Goal: Transaction & Acquisition: Purchase product/service

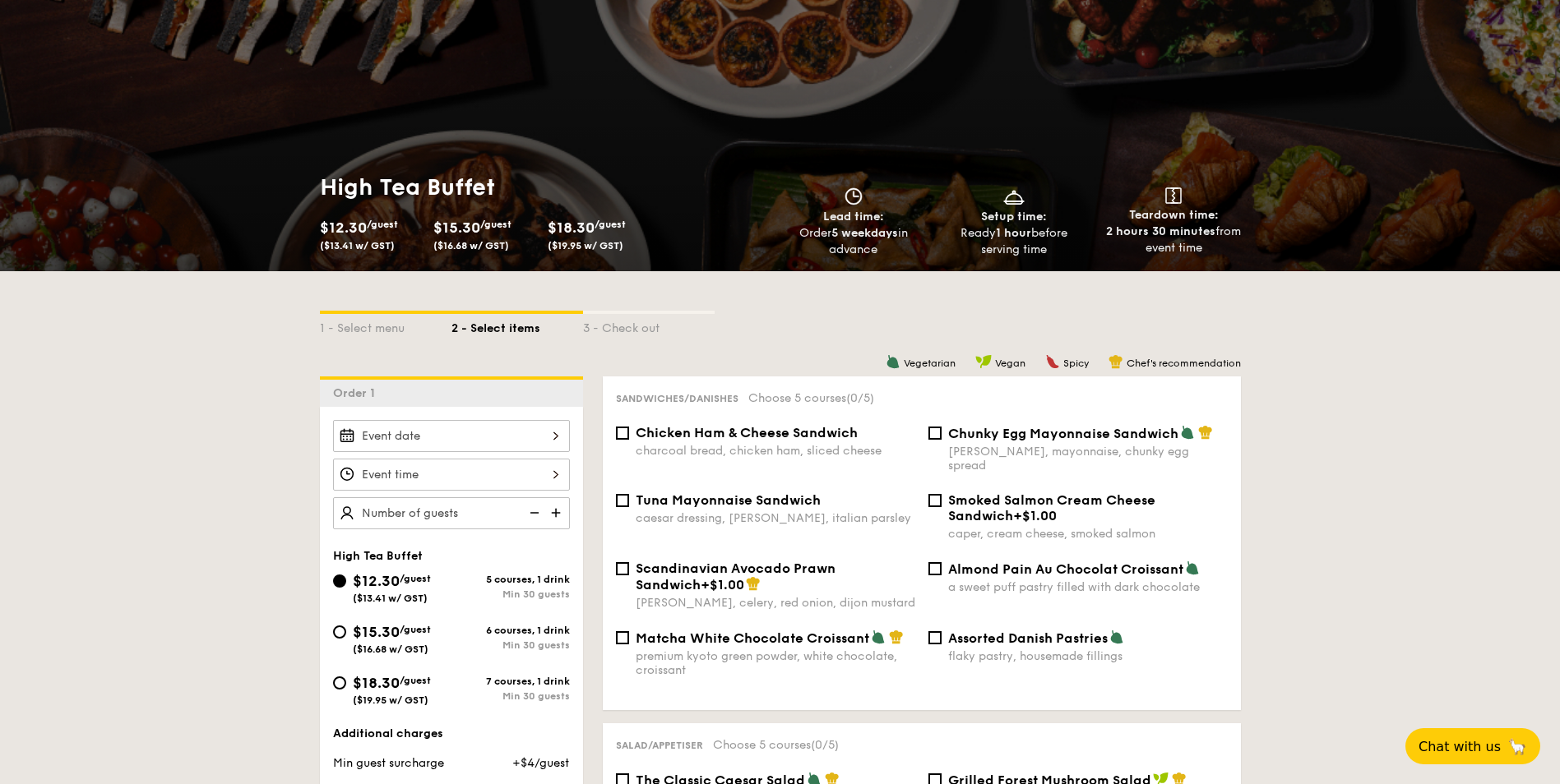
scroll to position [164, 0]
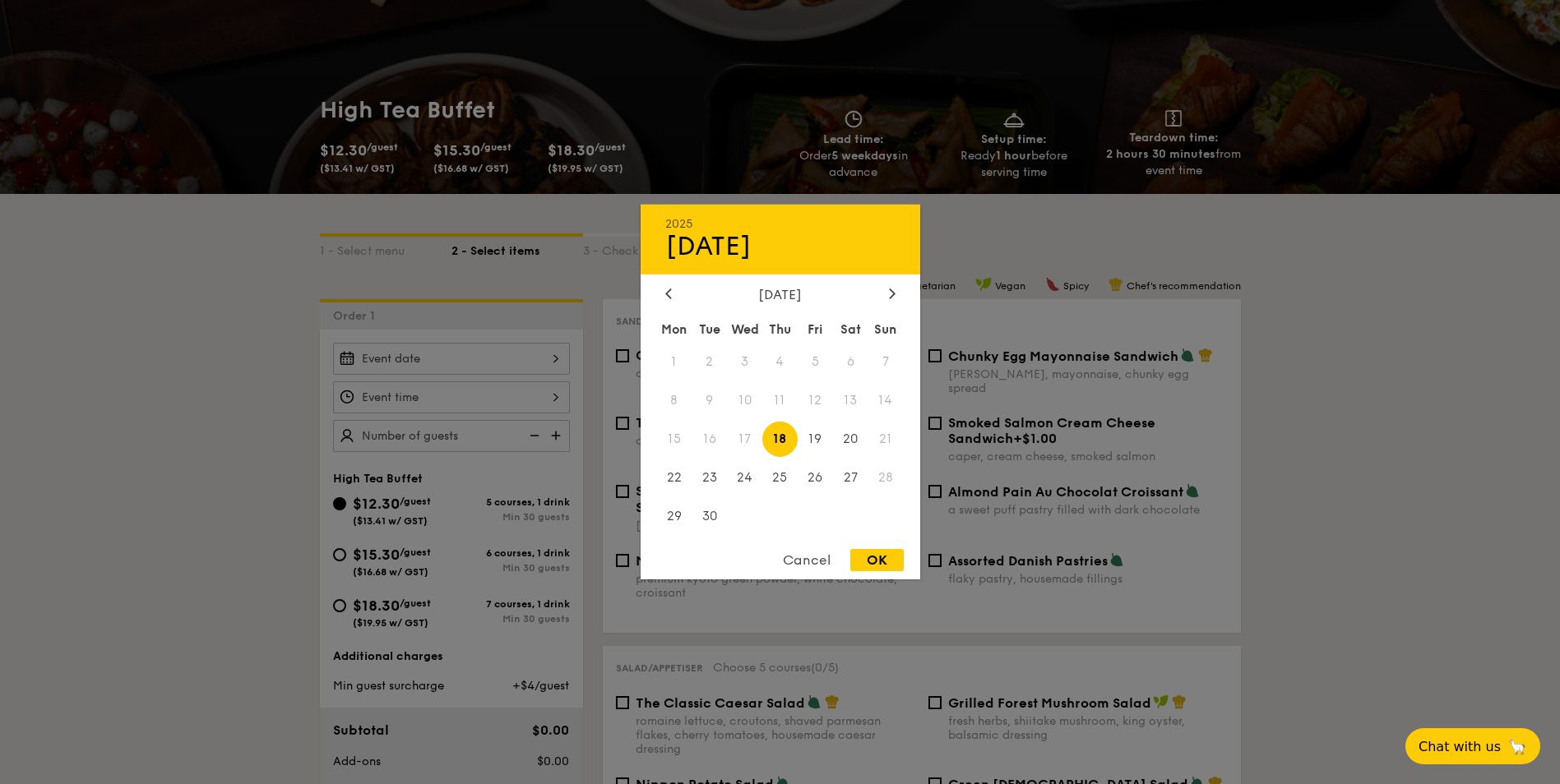
click at [515, 373] on div "2025 Sep 18 September 2025 Mon Tue Wed Thu Fri Sat Sun 1 2 3 4 5 6 7 8 9 10 11 …" at bounding box center [451, 359] width 236 height 32
click at [515, 362] on div at bounding box center [780, 392] width 1560 height 784
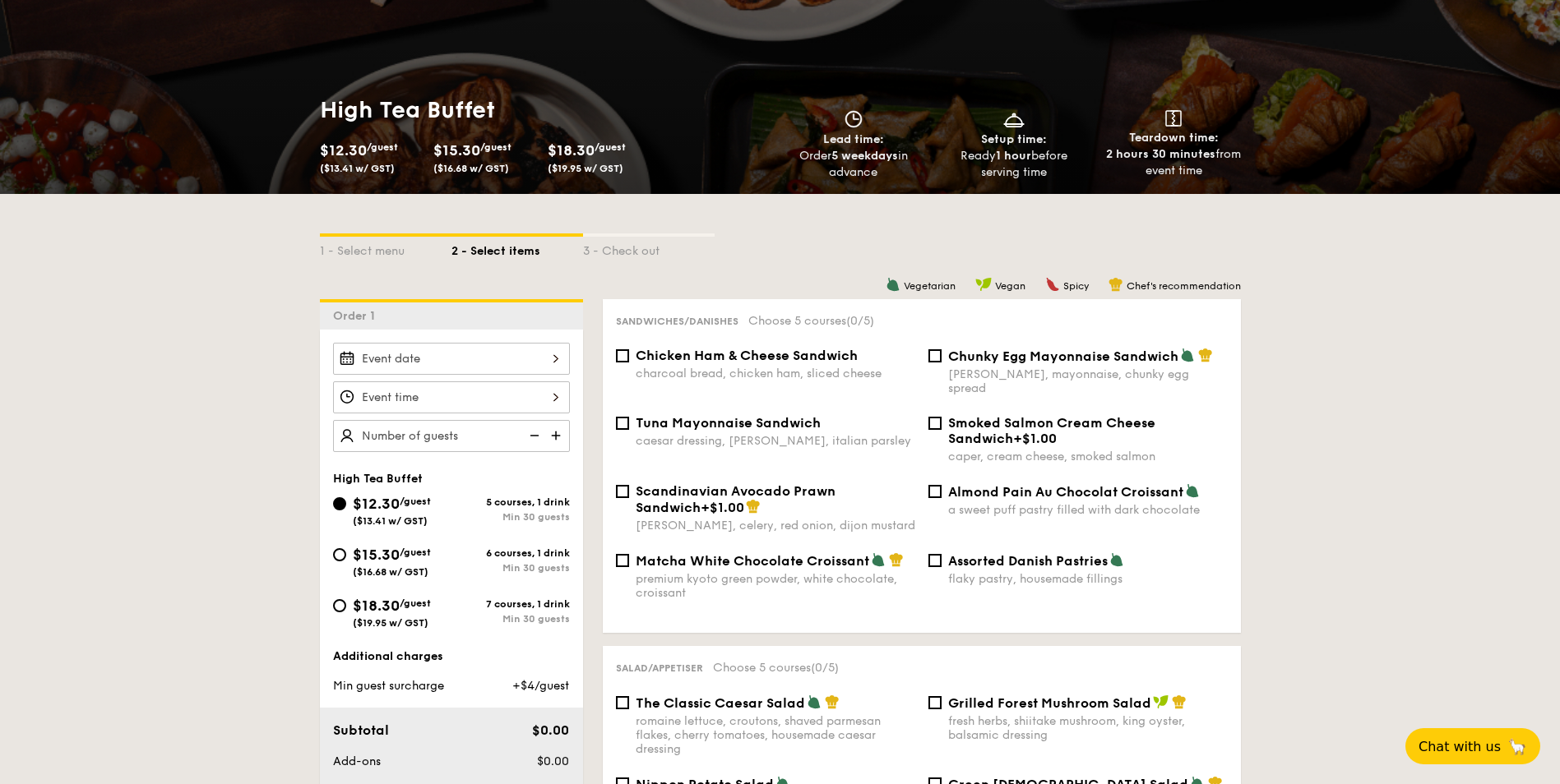
click at [515, 362] on div at bounding box center [780, 392] width 1560 height 784
click at [515, 362] on div at bounding box center [451, 359] width 236 height 32
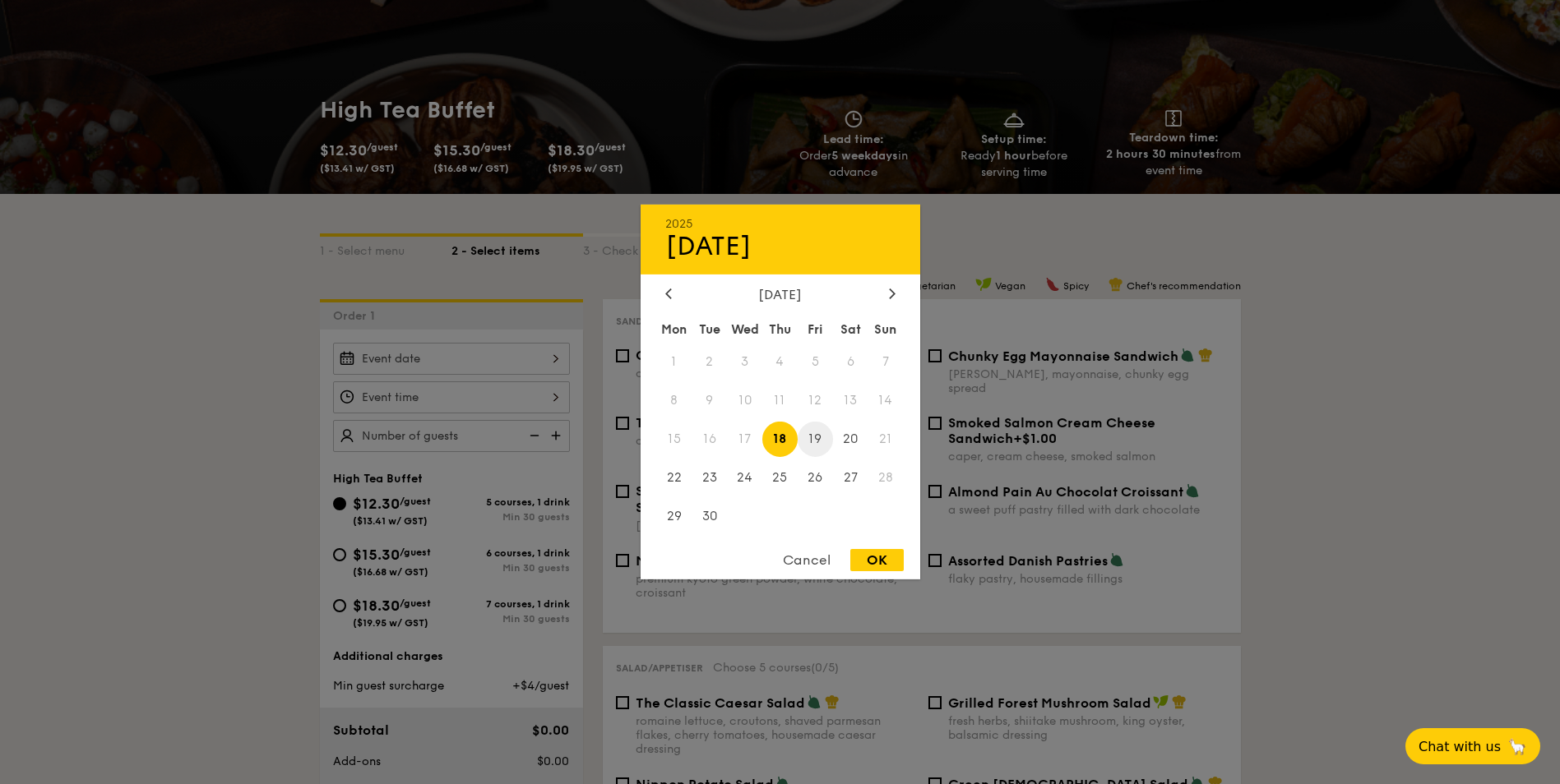
click at [824, 439] on span "19" at bounding box center [814, 438] width 35 height 35
click at [879, 560] on div "OK" at bounding box center [876, 559] width 53 height 22
type input "[DATE]"
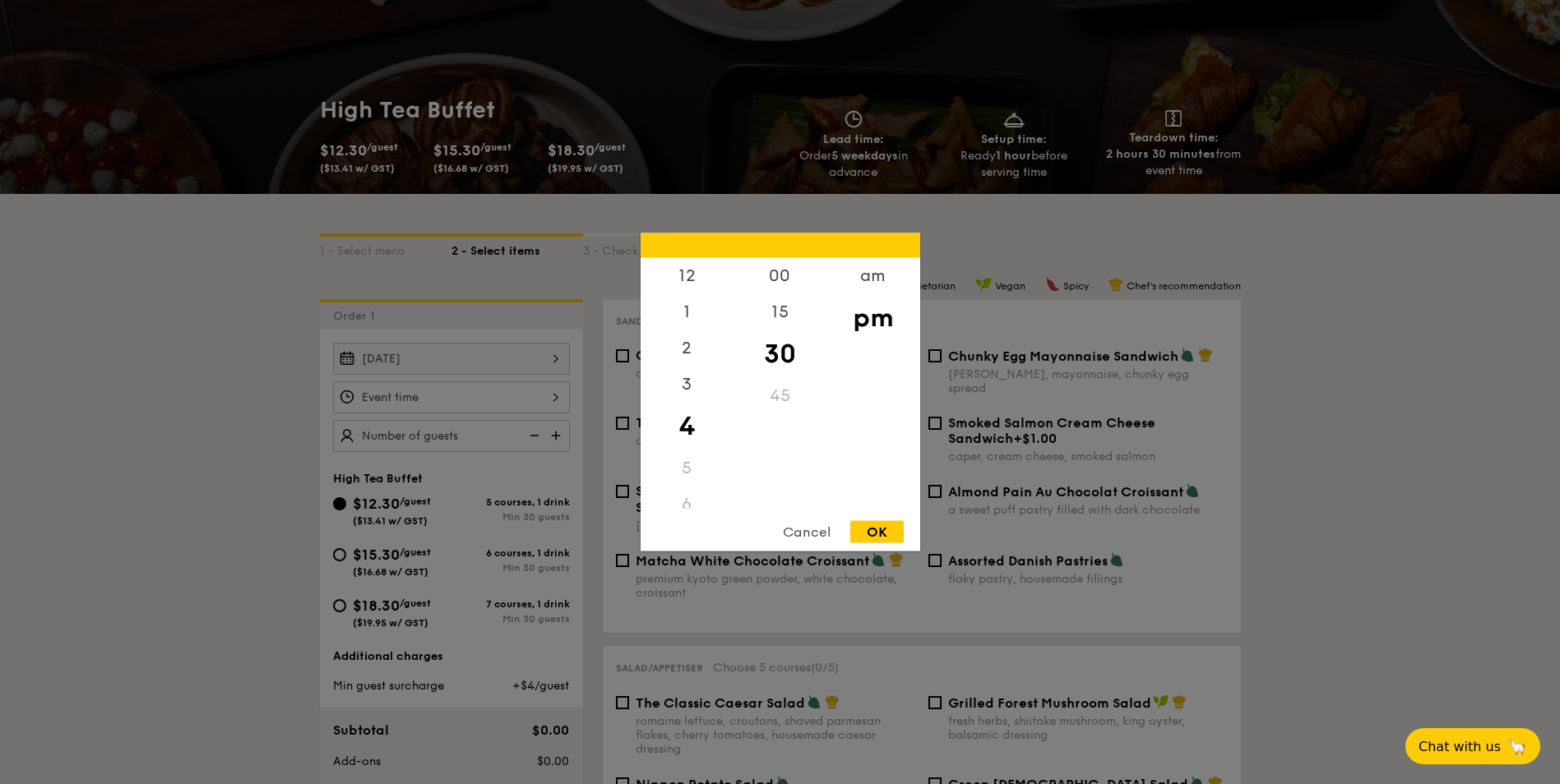
click at [458, 407] on div "12 1 2 3 4 5 6 7 8 9 10 11 00 15 30 45 am pm Cancel OK" at bounding box center [451, 398] width 236 height 32
click at [858, 277] on div "am" at bounding box center [872, 281] width 93 height 48
click at [693, 372] on div "3" at bounding box center [687, 384] width 93 height 36
click at [687, 451] on div "10" at bounding box center [687, 450] width 93 height 48
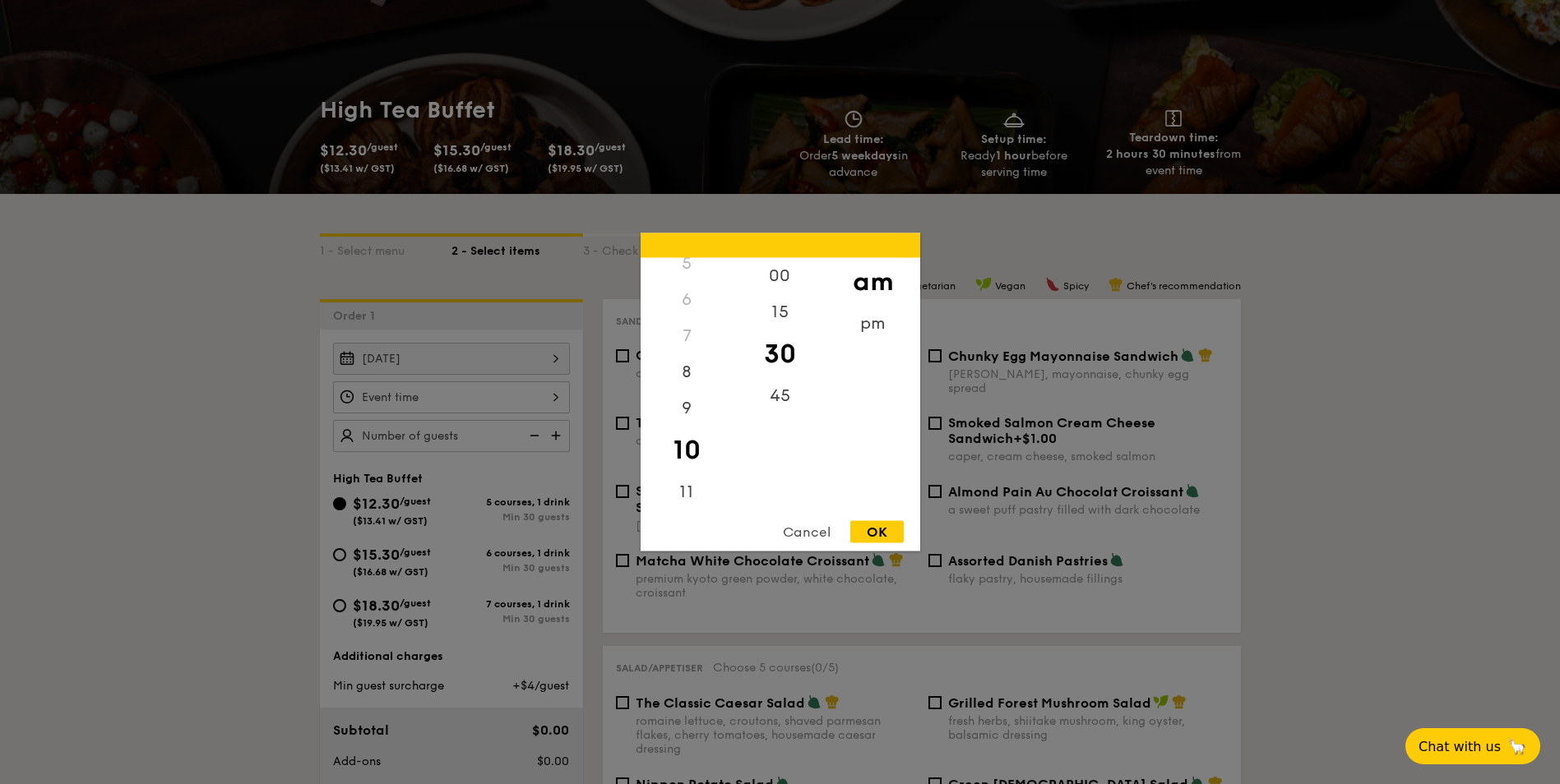
click at [882, 531] on div "OK" at bounding box center [876, 532] width 53 height 22
type input "10:30AM"
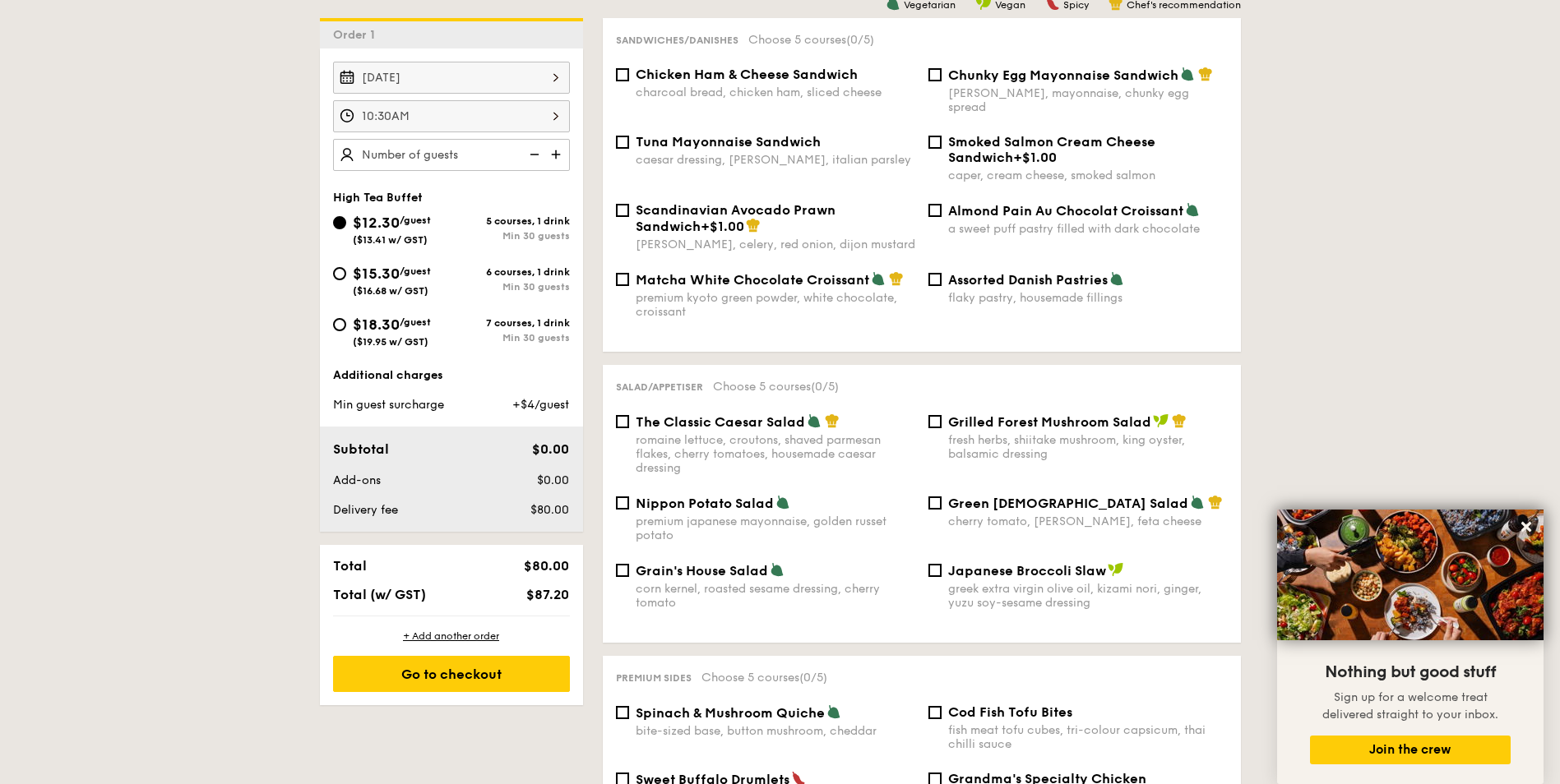
scroll to position [410, 0]
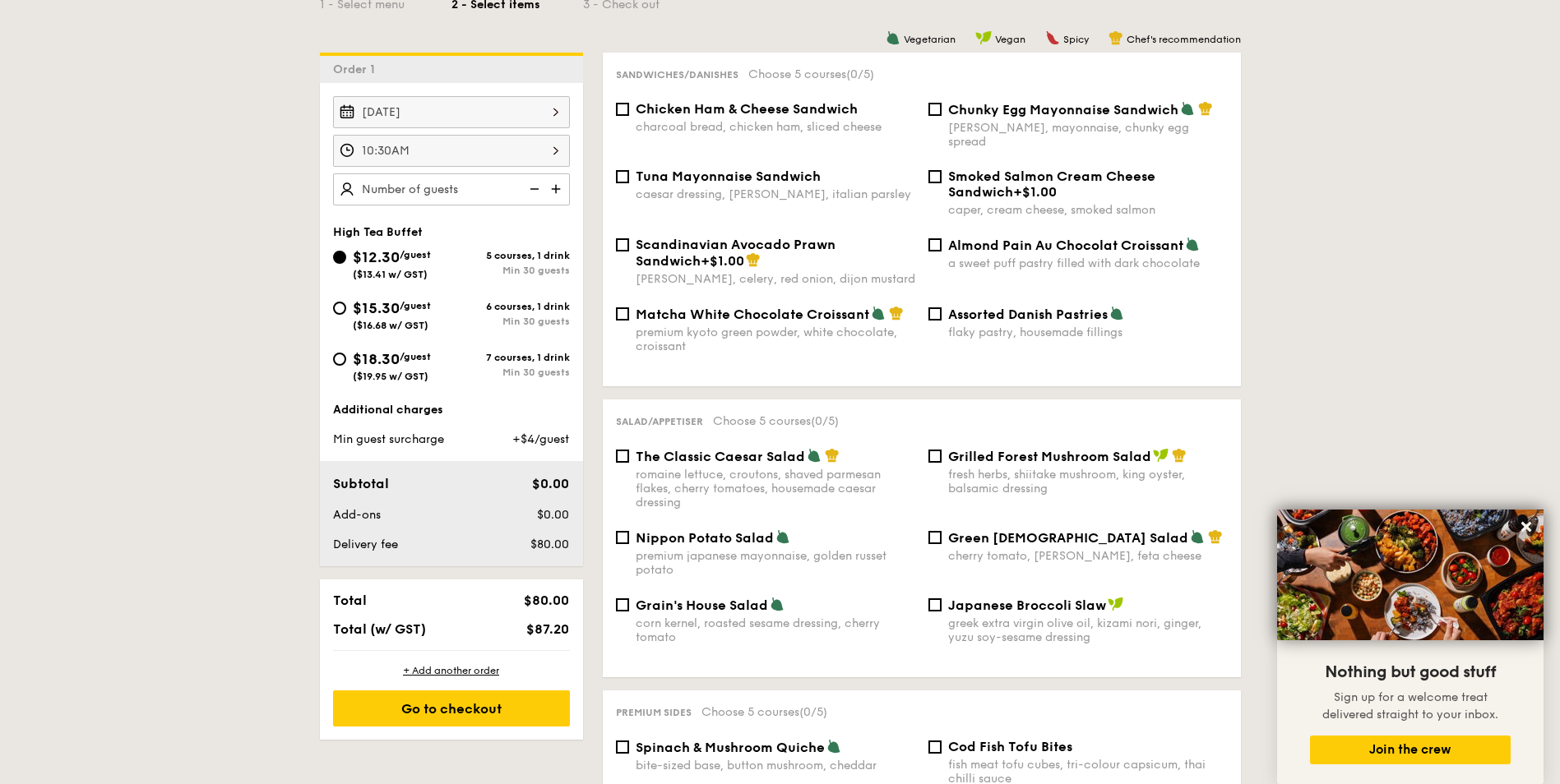
click at [555, 183] on img at bounding box center [557, 189] width 24 height 31
type input "30 guests"
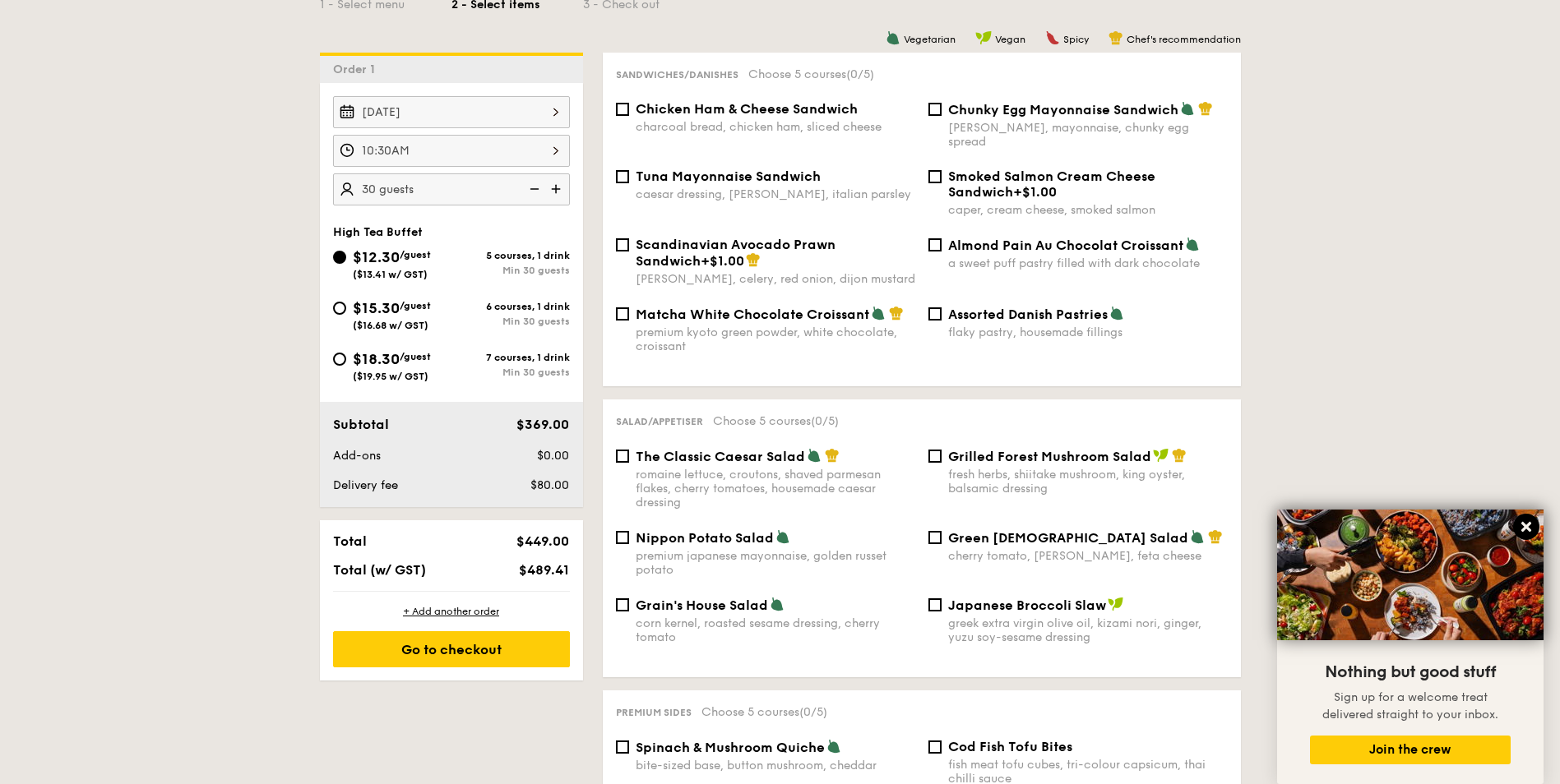
click at [1525, 521] on icon at bounding box center [1526, 526] width 14 height 14
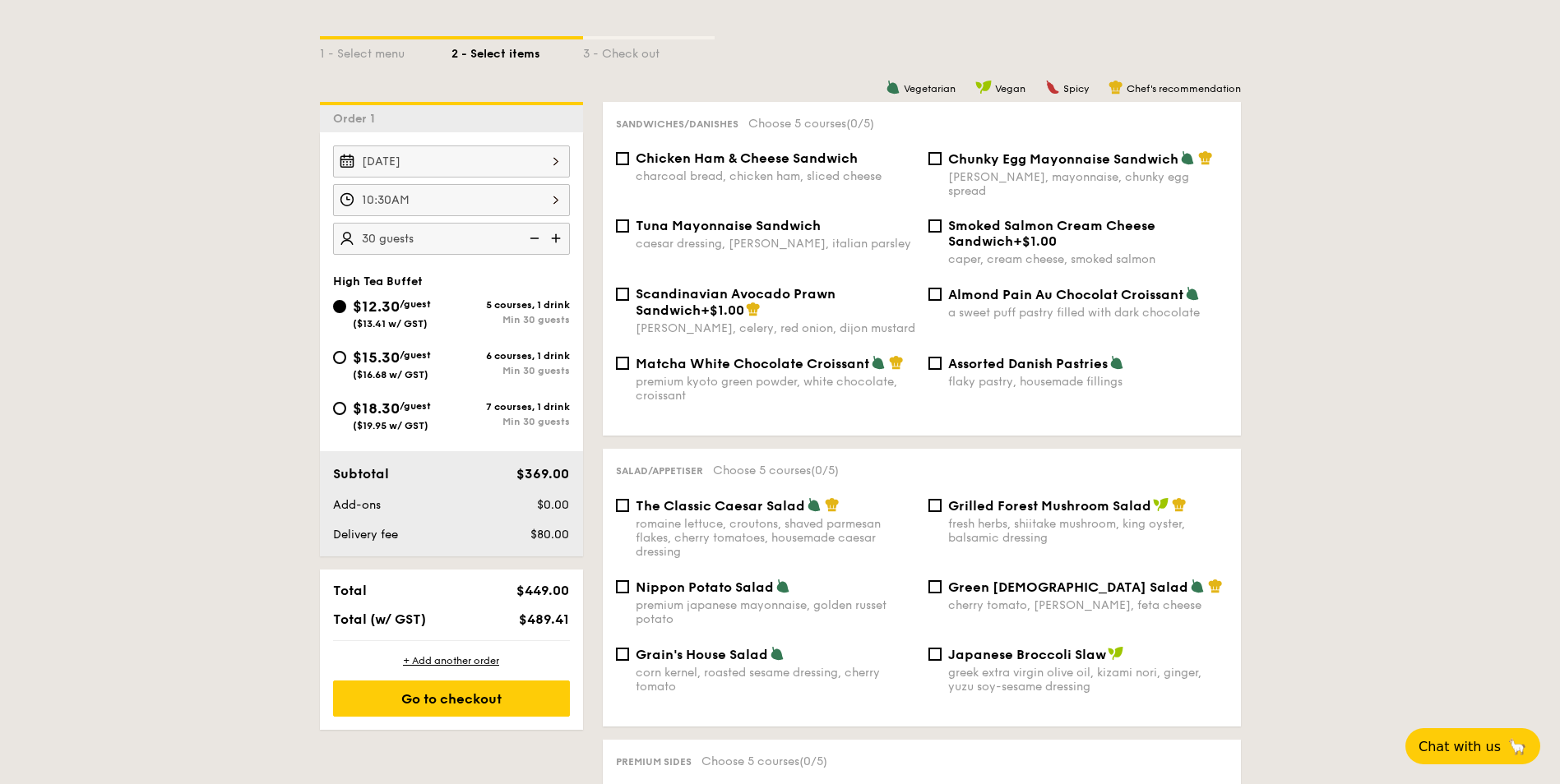
scroll to position [329, 0]
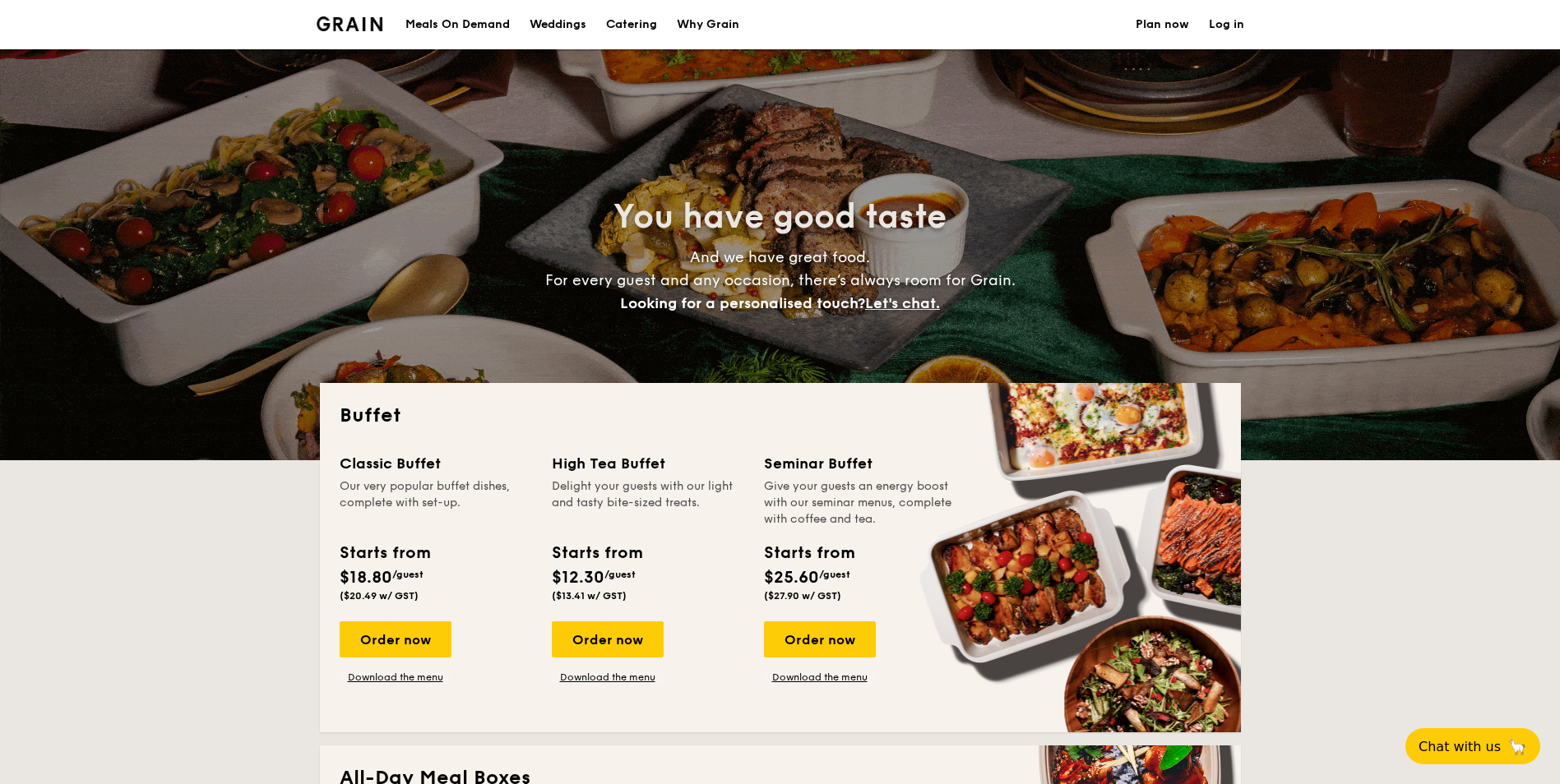
select select
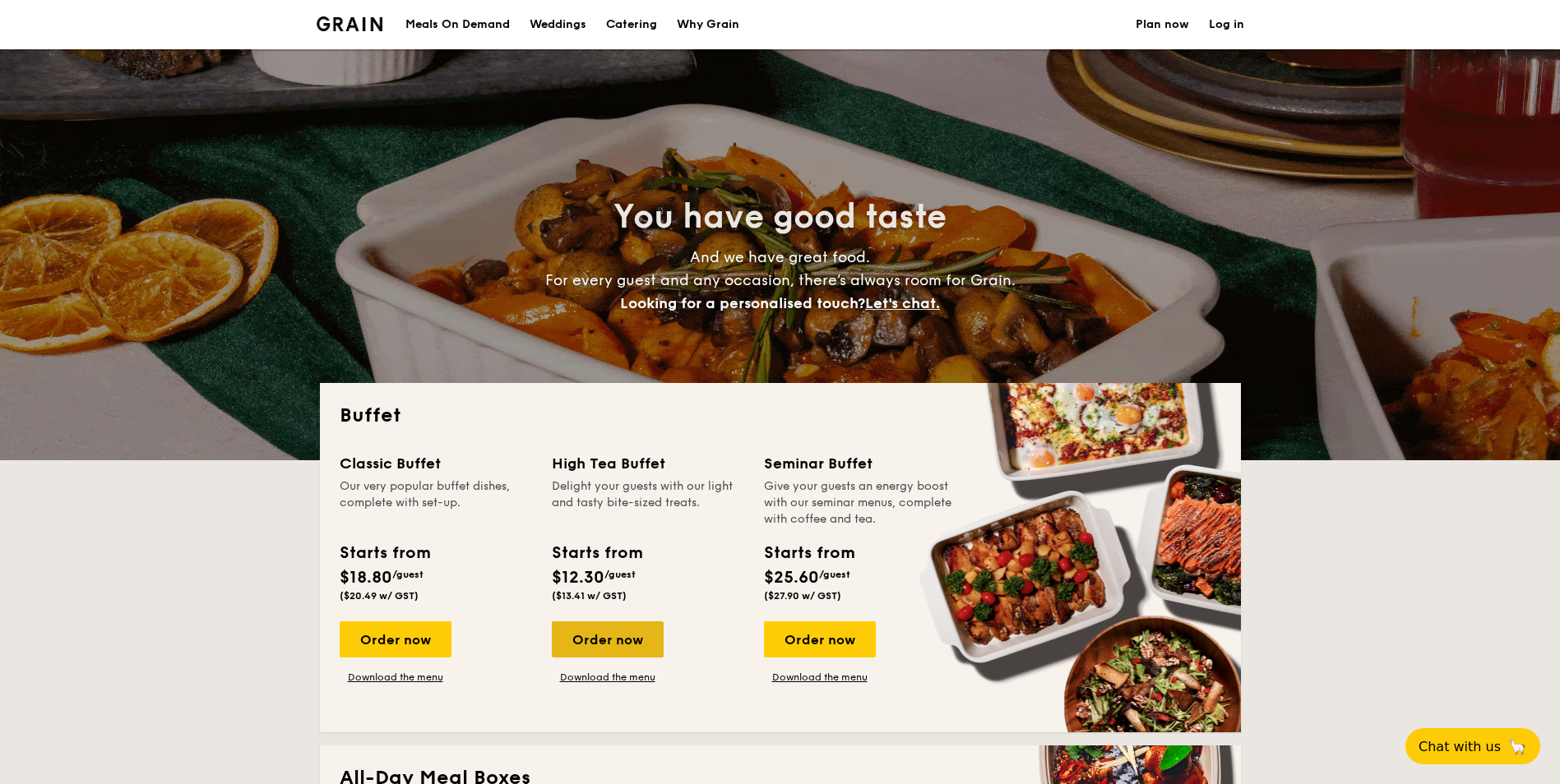
click at [610, 642] on div "Order now" at bounding box center [607, 639] width 111 height 36
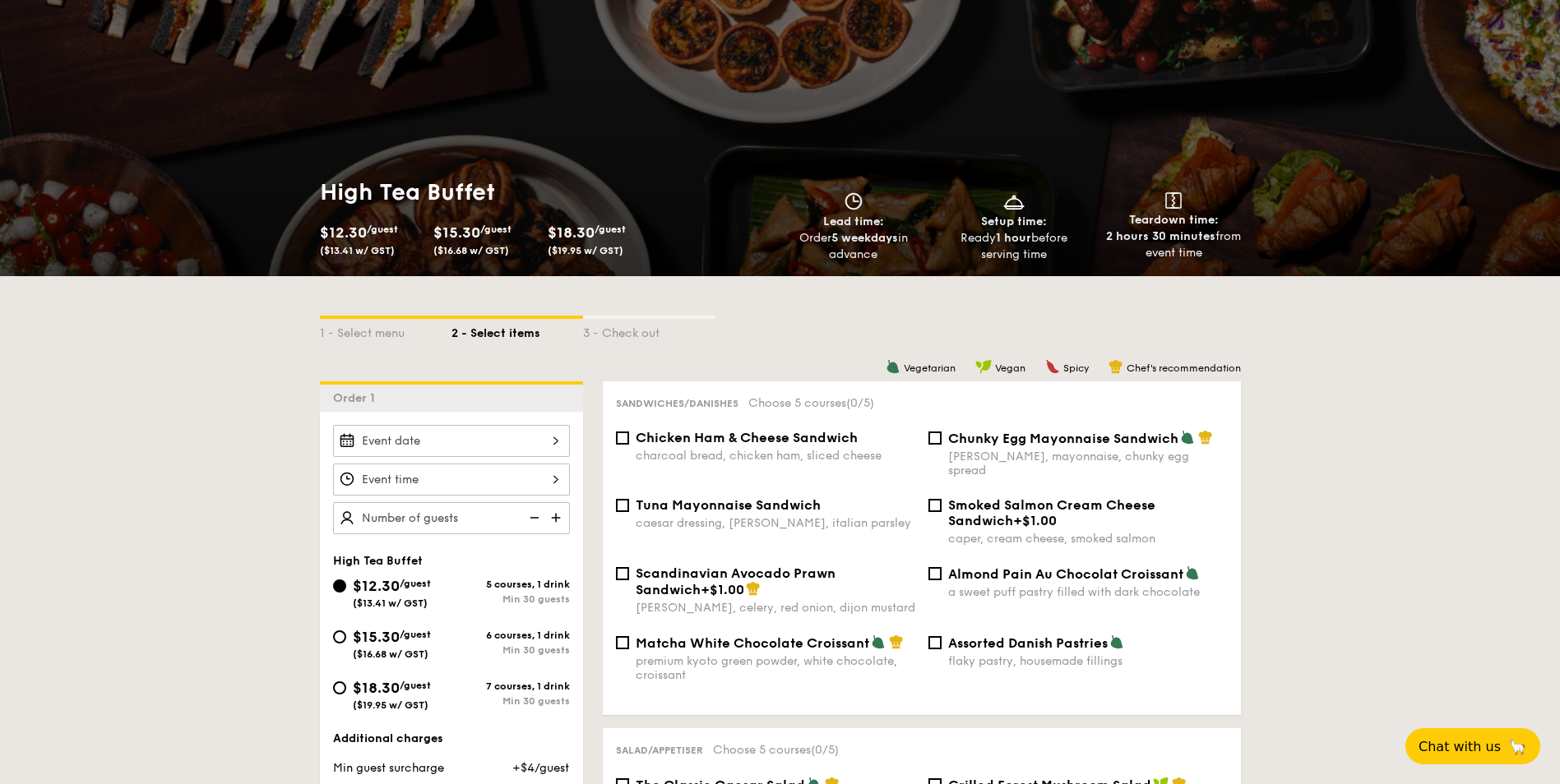
scroll to position [246, 0]
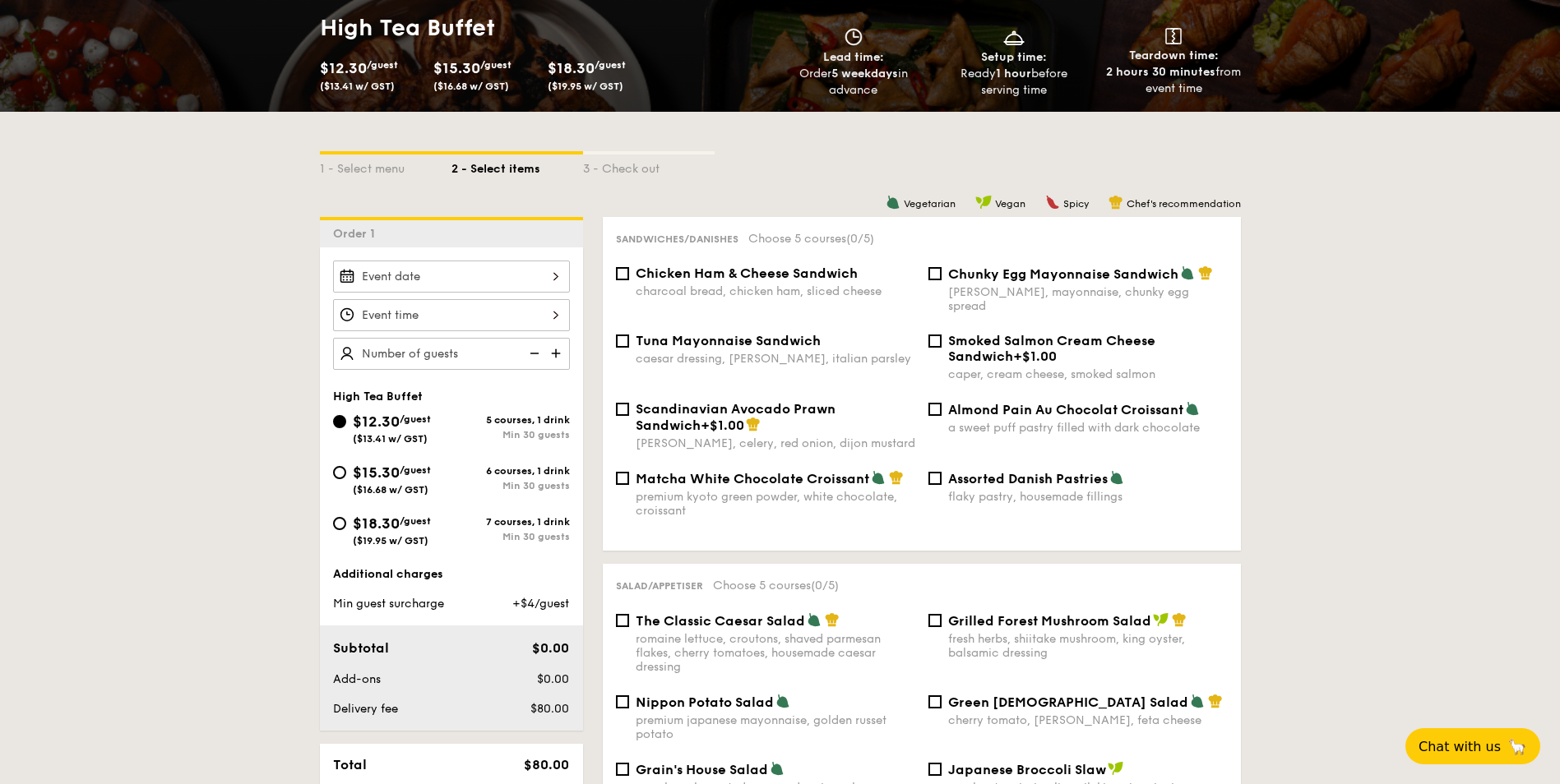
click at [478, 269] on div at bounding box center [451, 277] width 236 height 32
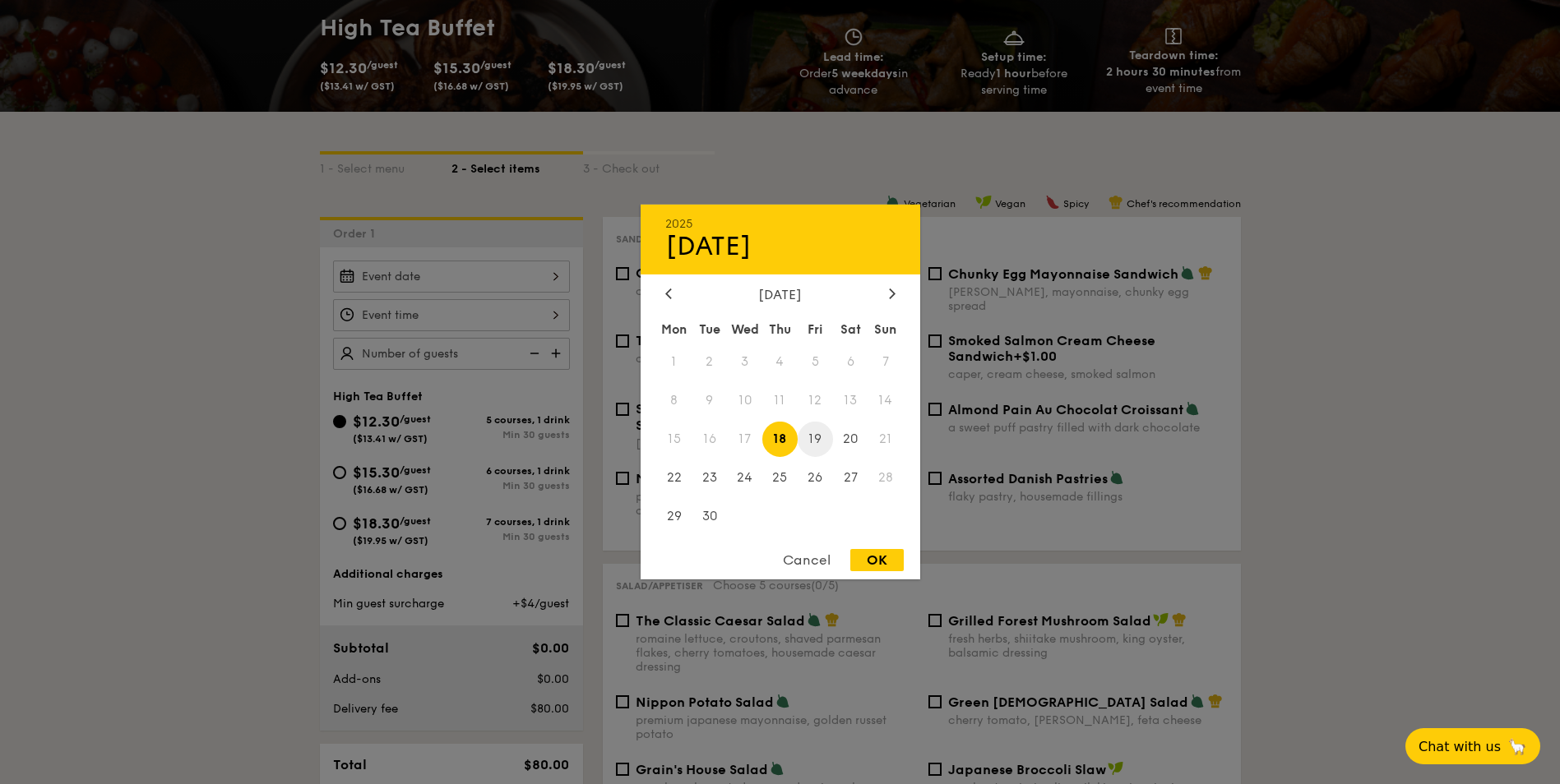
click at [816, 440] on span "19" at bounding box center [814, 438] width 35 height 35
click at [878, 566] on div "OK" at bounding box center [876, 559] width 53 height 22
type input "[DATE]"
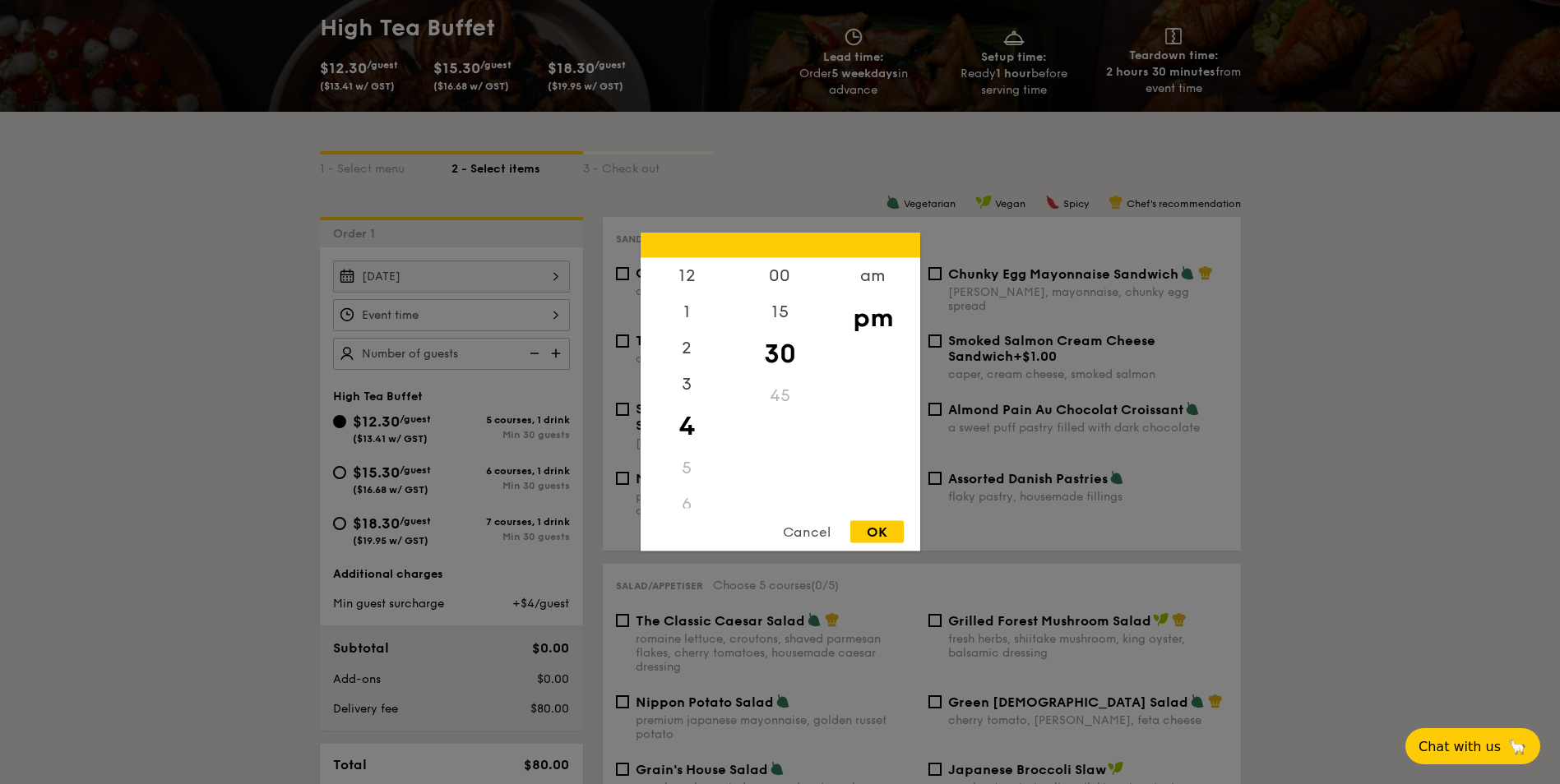
click at [457, 321] on div "12 1 2 3 4 5 6 7 8 9 10 11 00 15 30 45 am pm Cancel OK" at bounding box center [451, 315] width 236 height 32
click at [704, 410] on div "4" at bounding box center [687, 426] width 93 height 48
click at [808, 529] on div "Cancel" at bounding box center [807, 532] width 81 height 22
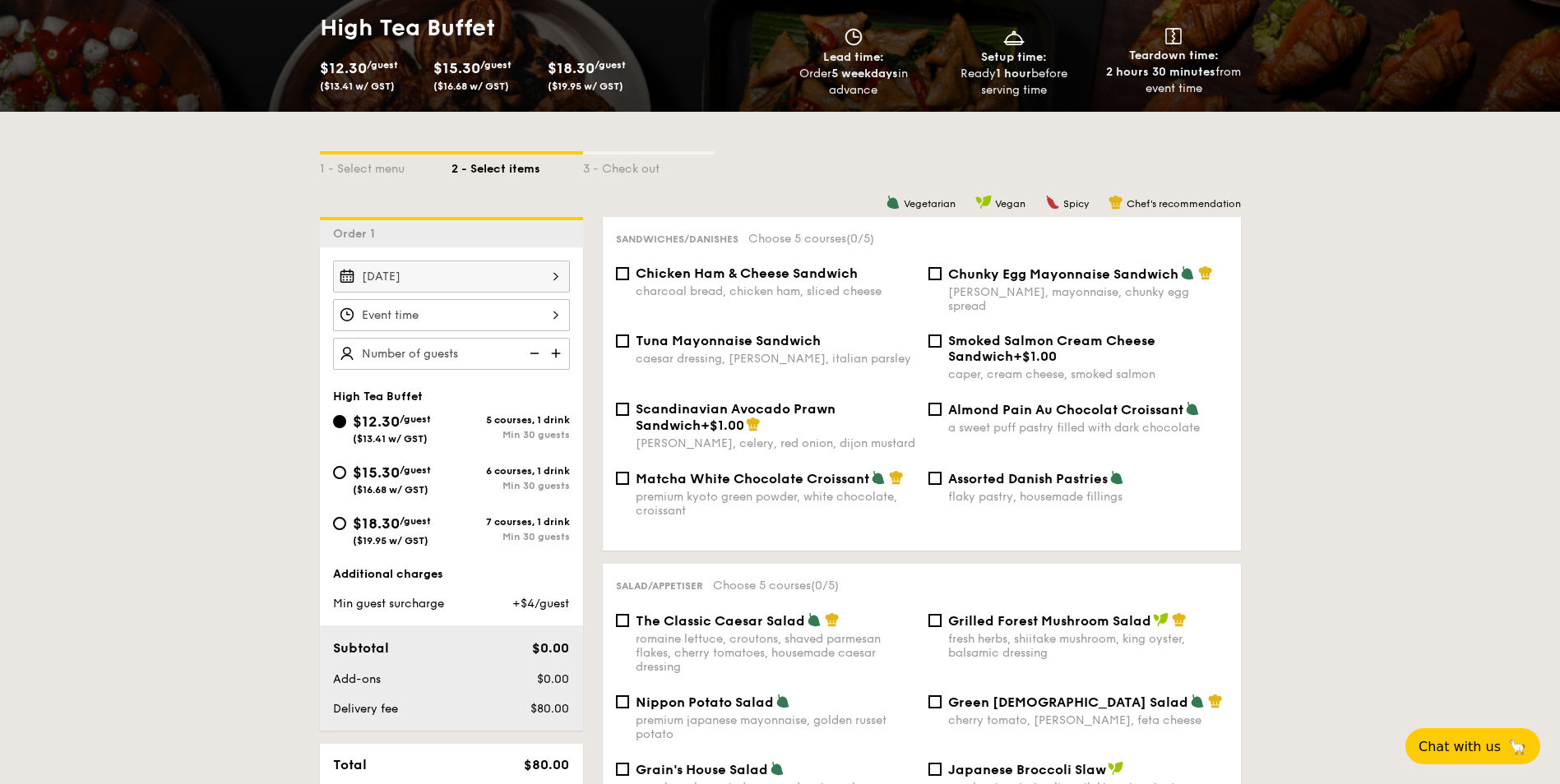
click at [563, 357] on img at bounding box center [557, 353] width 24 height 31
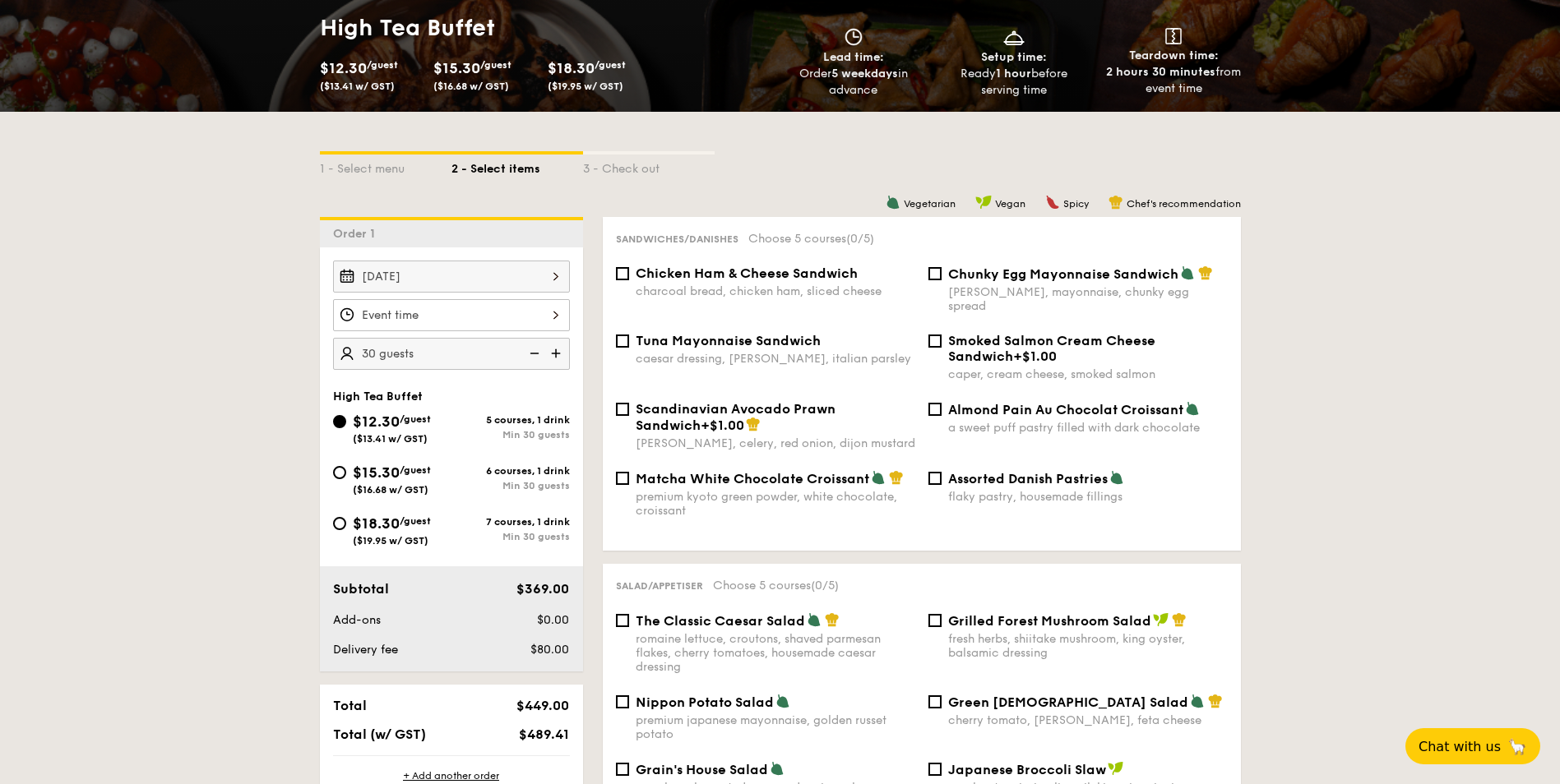
click at [563, 357] on img at bounding box center [557, 353] width 24 height 31
type input "35 guests"
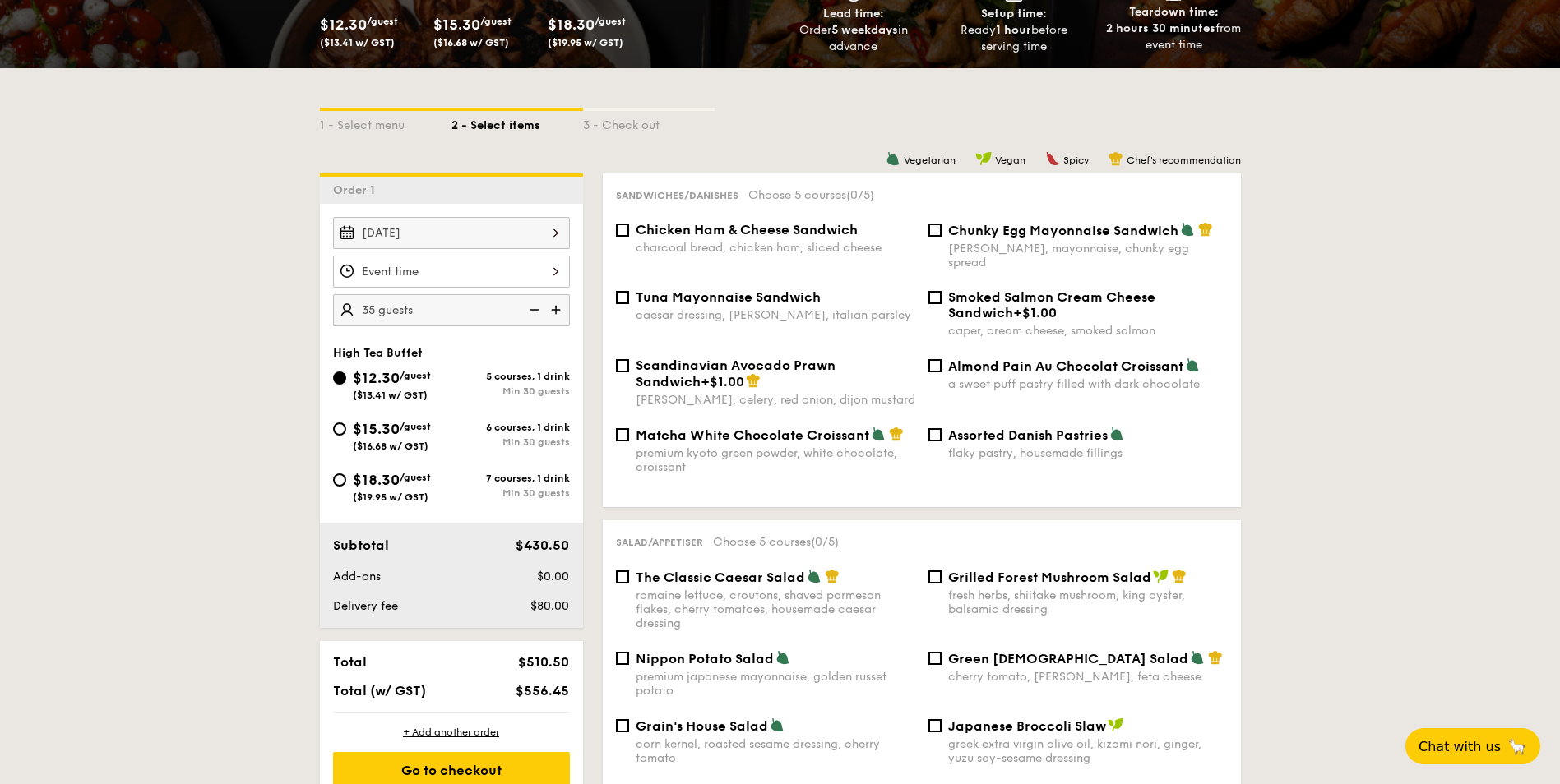
scroll to position [329, 0]
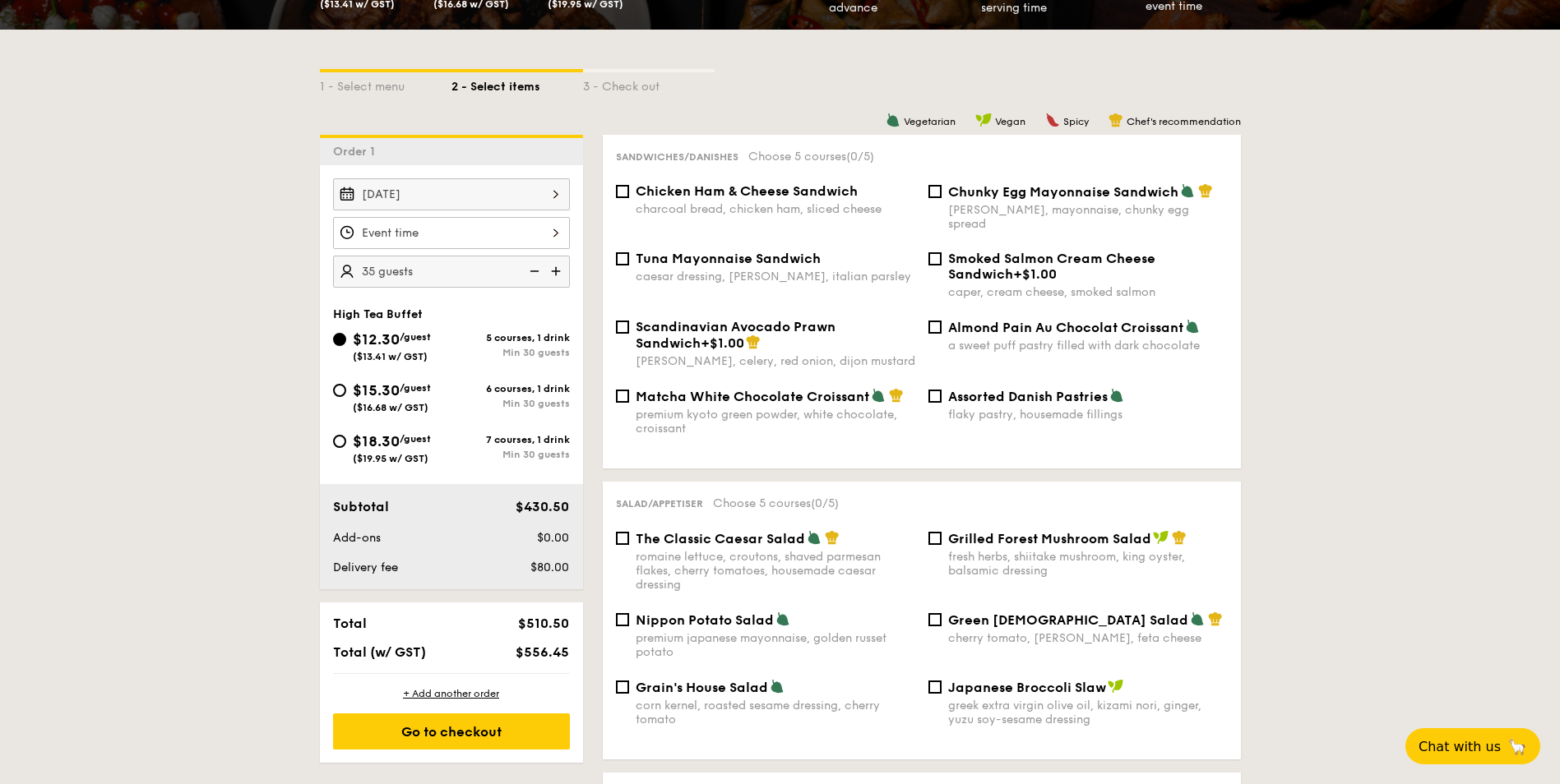
click at [969, 320] on span "Almond Pain Au Chocolat Croissant" at bounding box center [1066, 327] width 235 height 15
click at [942, 321] on input "Almond Pain Au Chocolat Croissant a sweet puff pastry filled with dark chocolate" at bounding box center [935, 327] width 13 height 13
checkbox input "true"
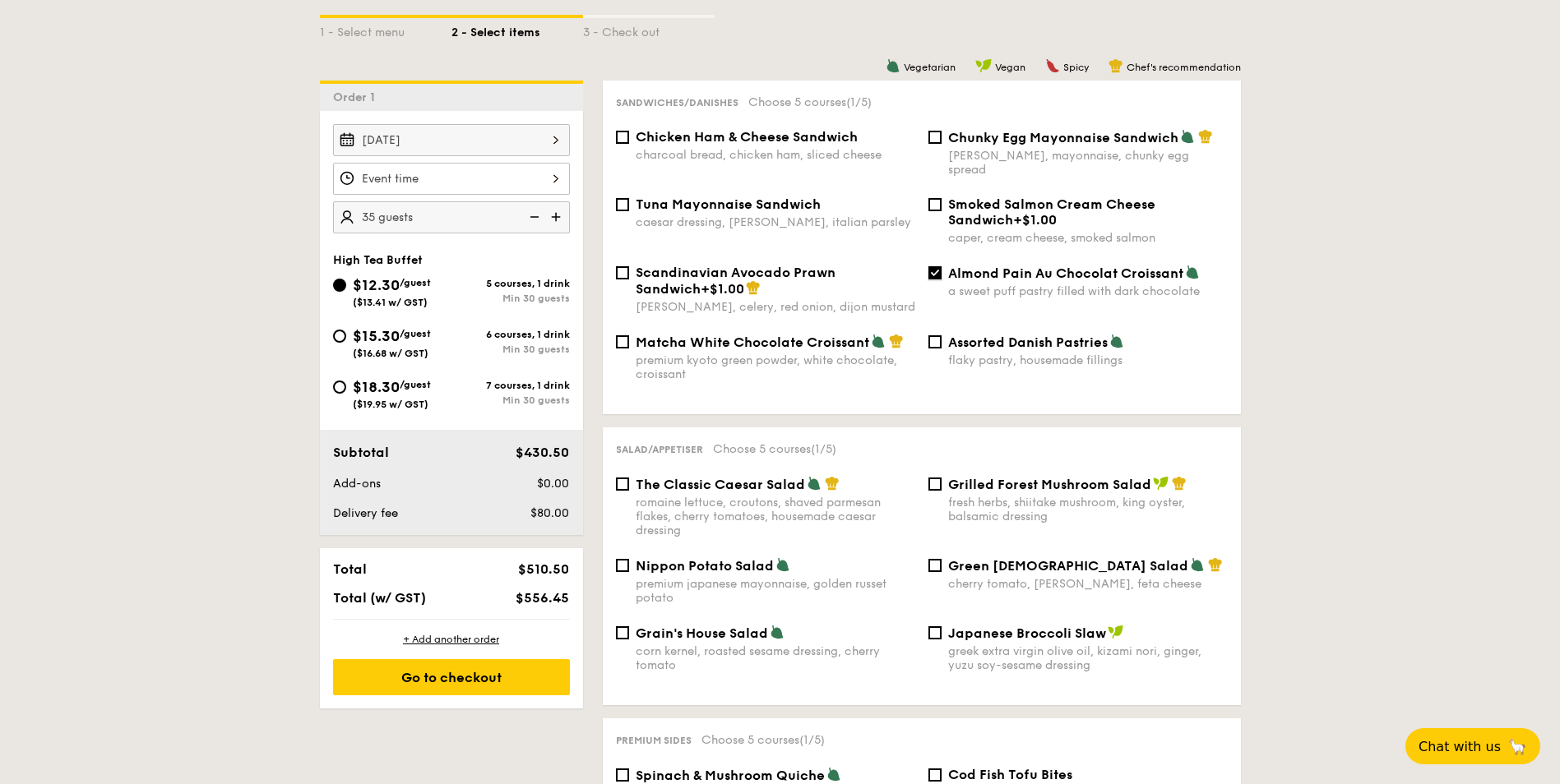
scroll to position [410, 0]
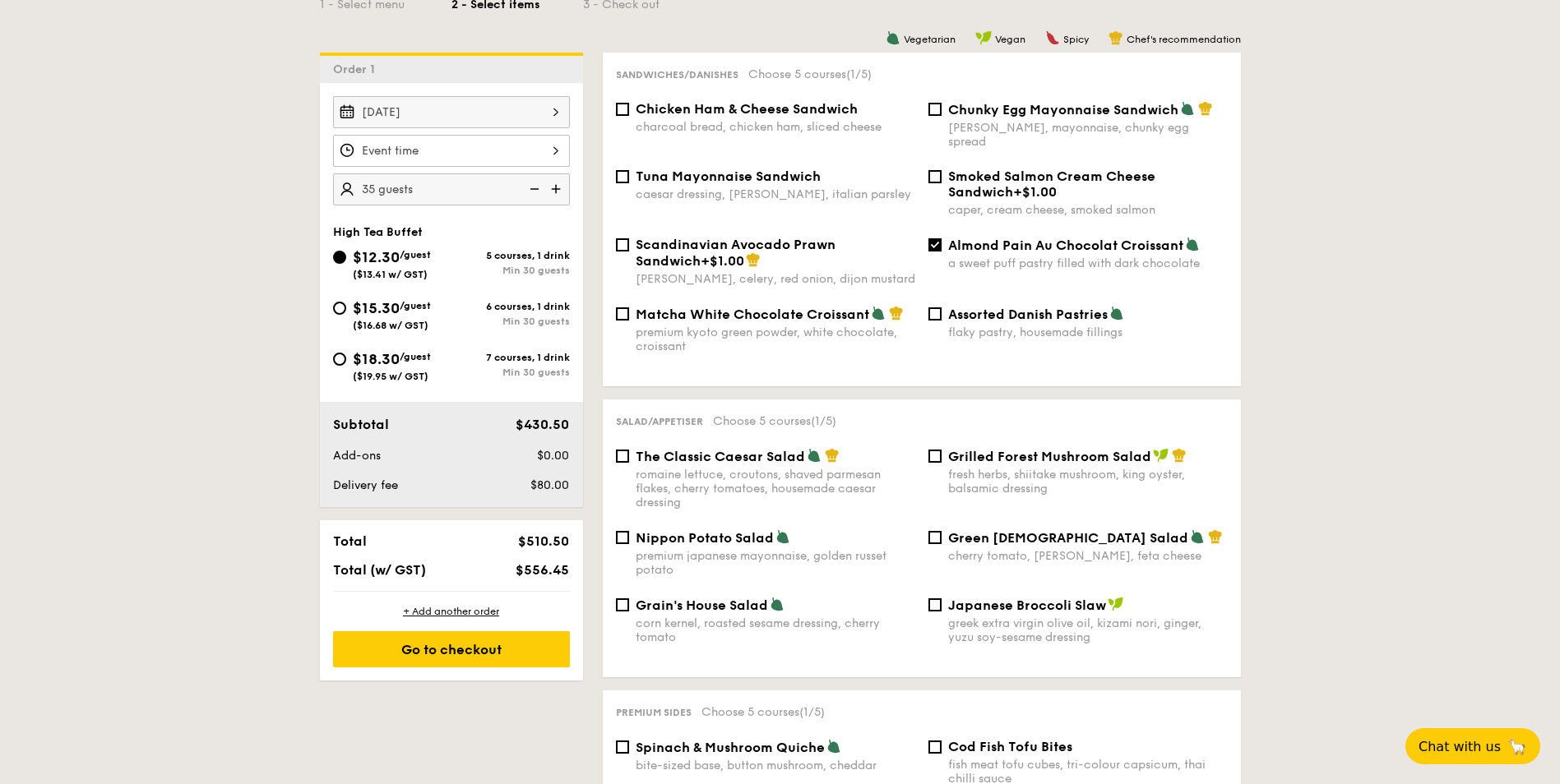
click at [979, 533] on div "Green Goddess Salad cherry tomato, [PERSON_NAME], feta cheese" at bounding box center [1087, 546] width 279 height 34
click at [942, 533] on input "Green Goddess Salad cherry tomato, [PERSON_NAME], feta cheese" at bounding box center [935, 537] width 13 height 13
checkbox input "true"
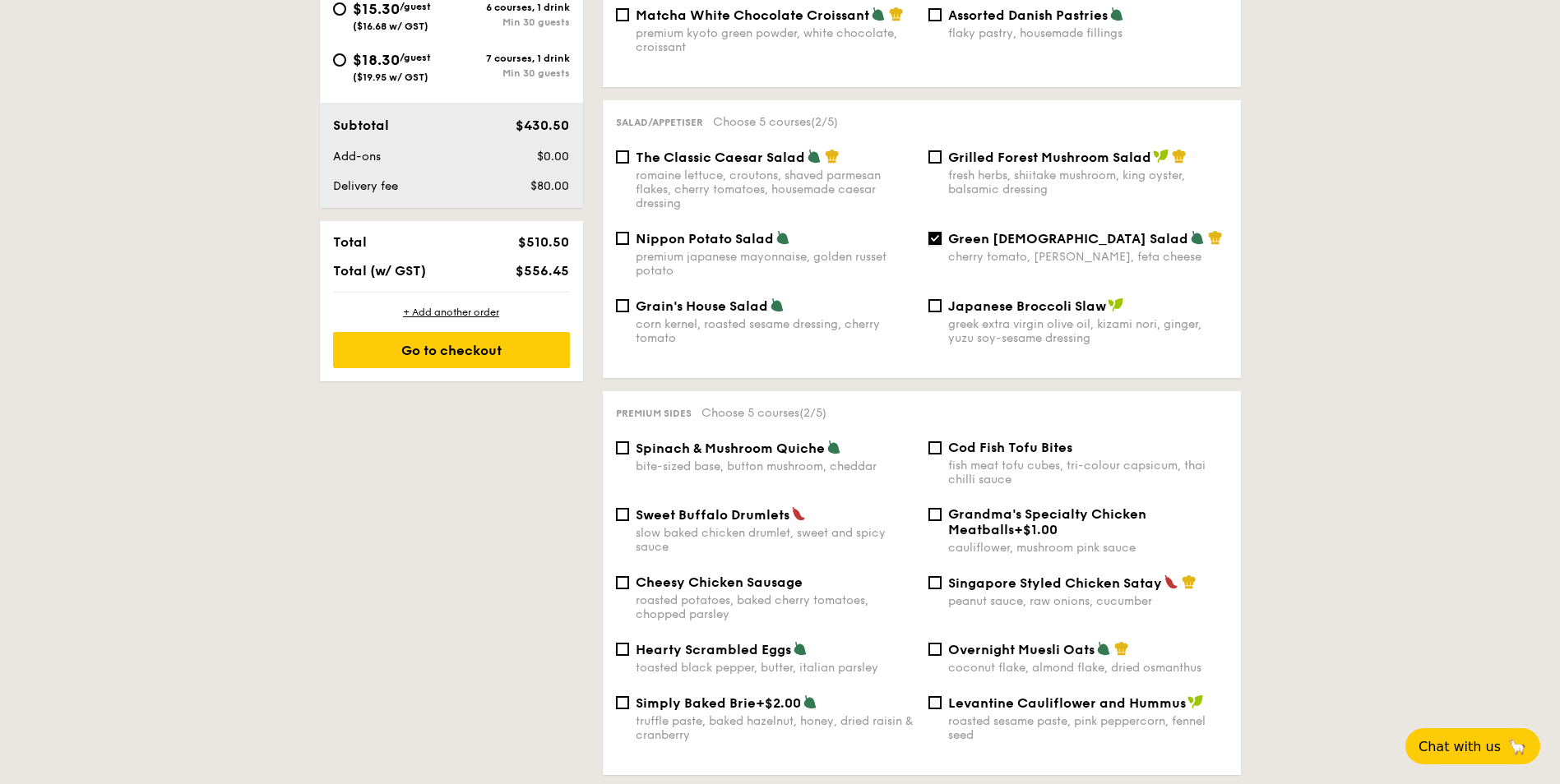
scroll to position [739, 0]
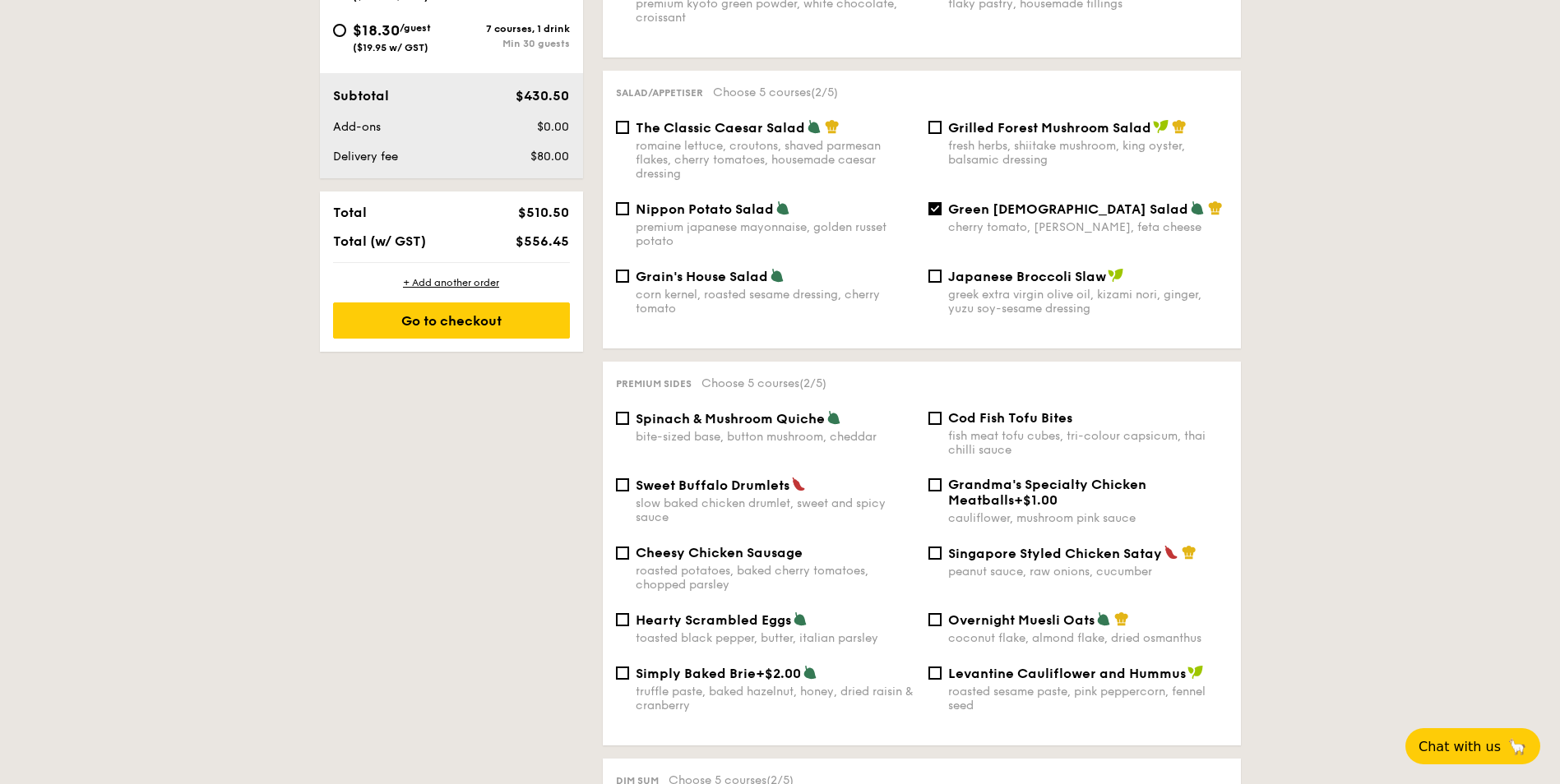
click at [951, 612] on span "Overnight Muesli Oats" at bounding box center [1021, 620] width 146 height 15
click at [942, 613] on input "Overnight Muesli Oats coconut flake, almond flake, dried osmanthus" at bounding box center [935, 620] width 13 height 13
checkbox input "true"
click at [990, 545] on span "Singapore Styled Chicken Satay" at bounding box center [1055, 552] width 214 height 15
click at [942, 546] on input "Singapore Styled Chicken Satay peanut sauce, raw onions, cucumber" at bounding box center [935, 552] width 13 height 13
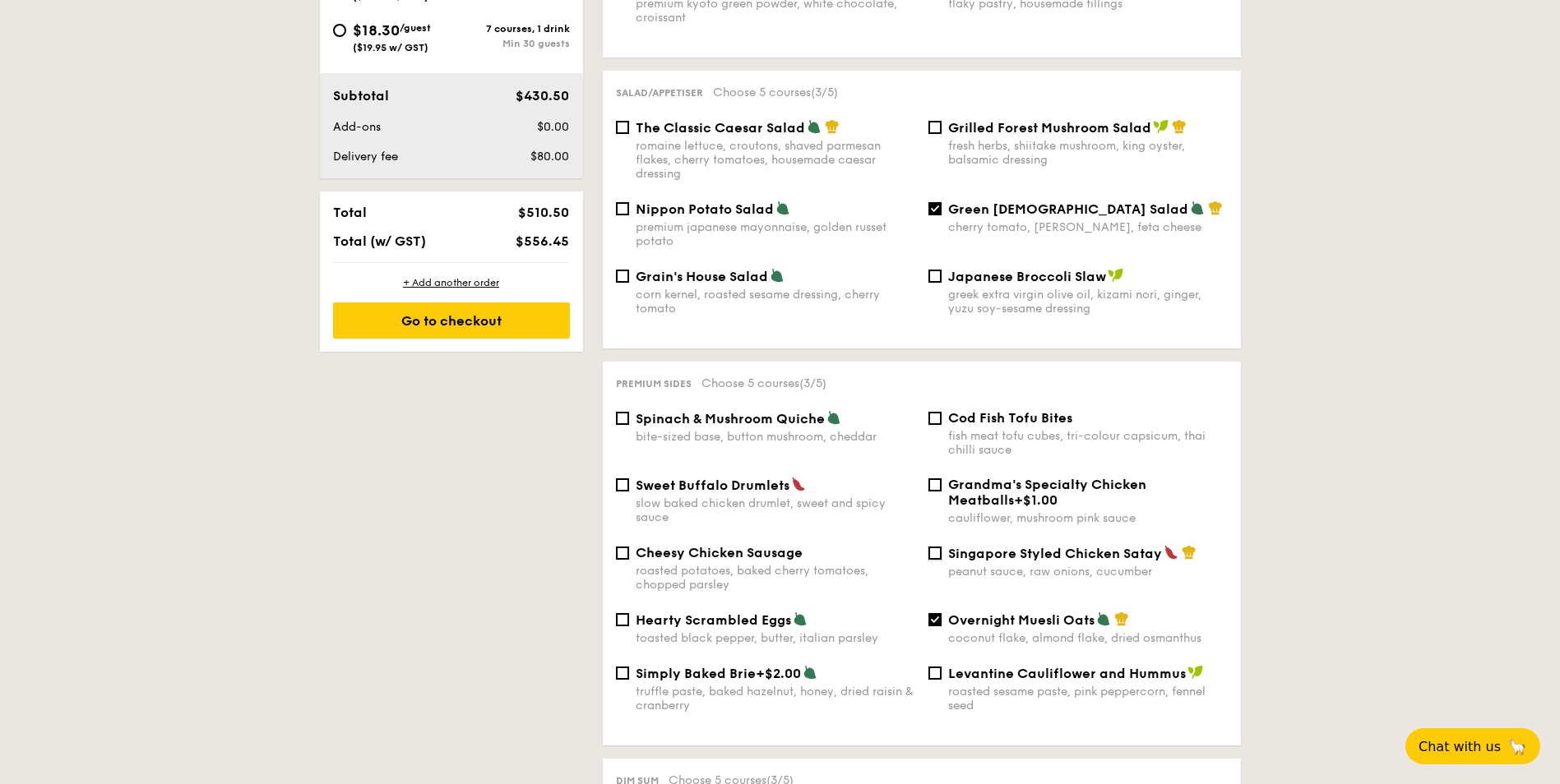
checkbox input "true"
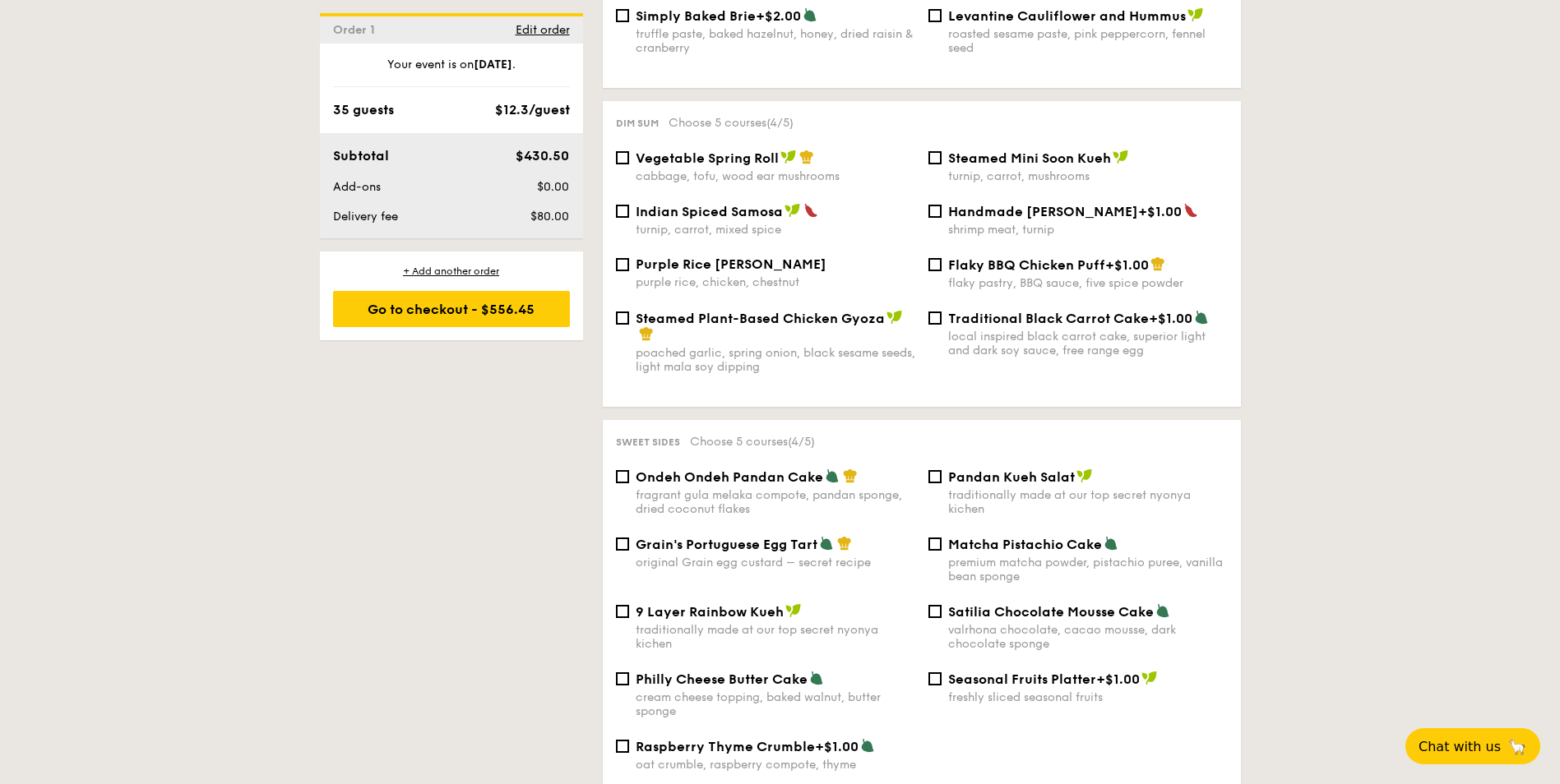
scroll to position [1479, 0]
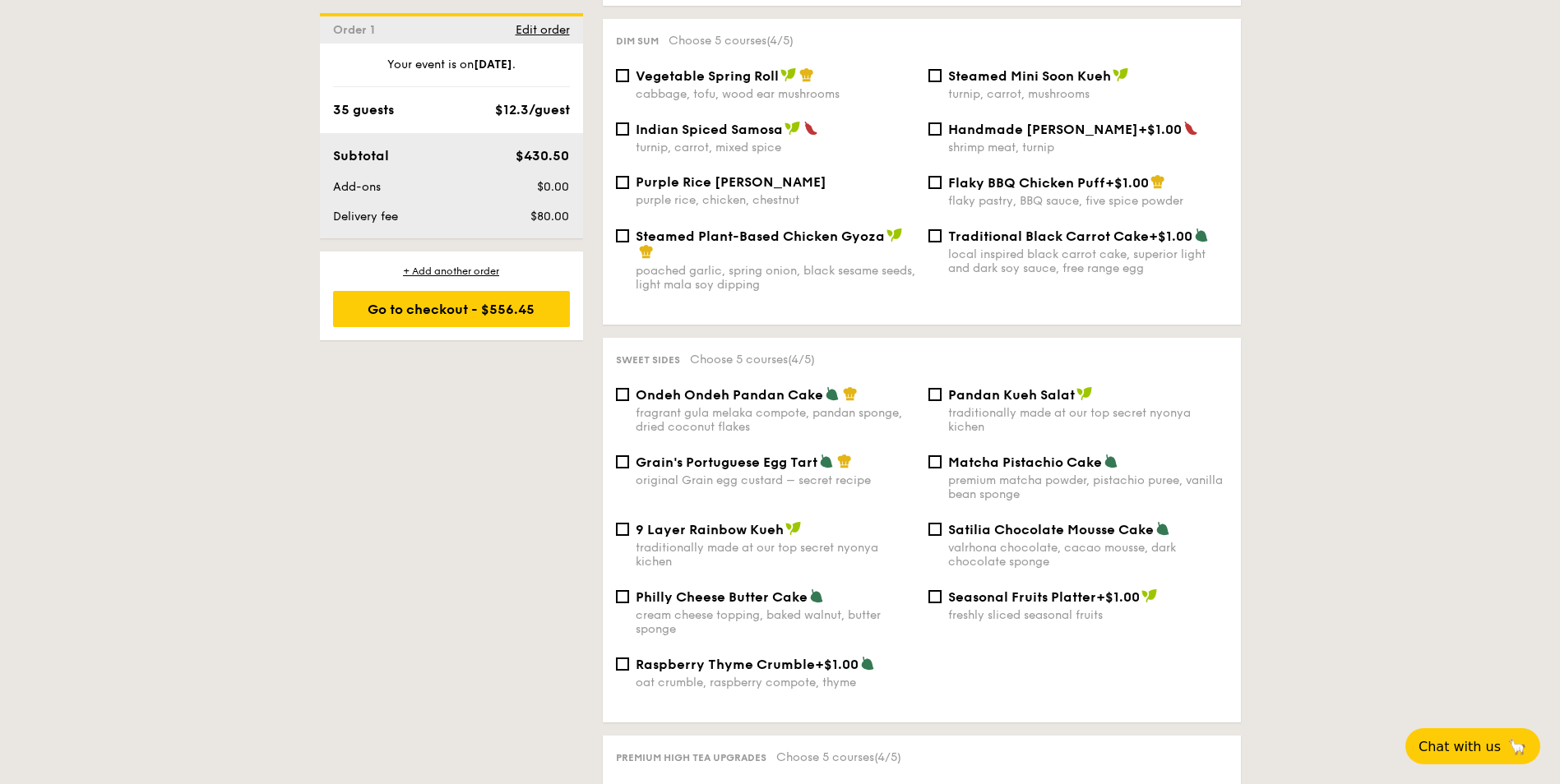
click at [797, 454] on span "Grain's Portuguese Egg Tart" at bounding box center [726, 462] width 182 height 15
click at [629, 455] on input "Grain's Portuguese Egg Tart original Grain egg custard – secret recipe" at bounding box center [622, 462] width 13 height 13
checkbox input "true"
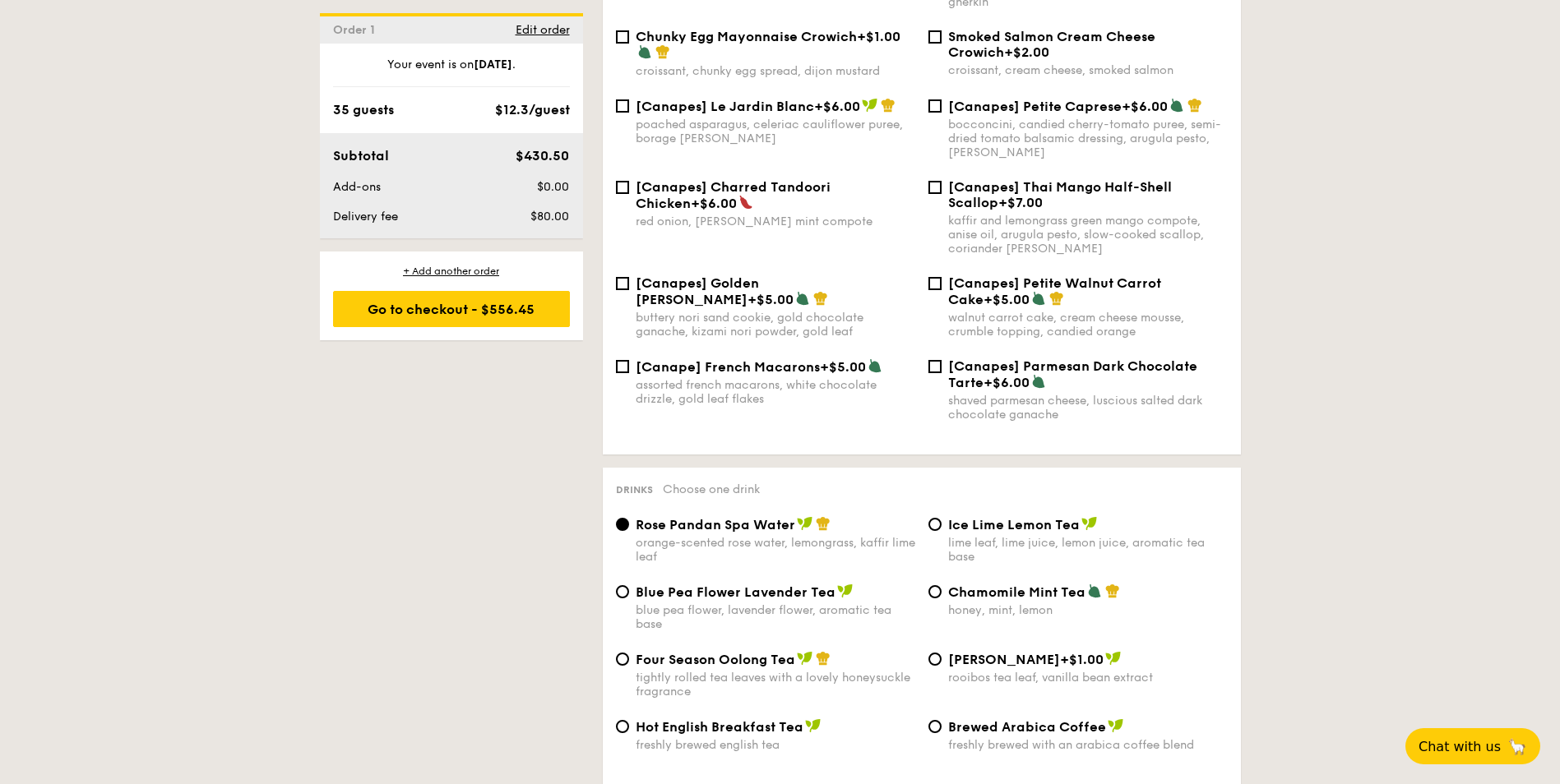
scroll to position [2465, 0]
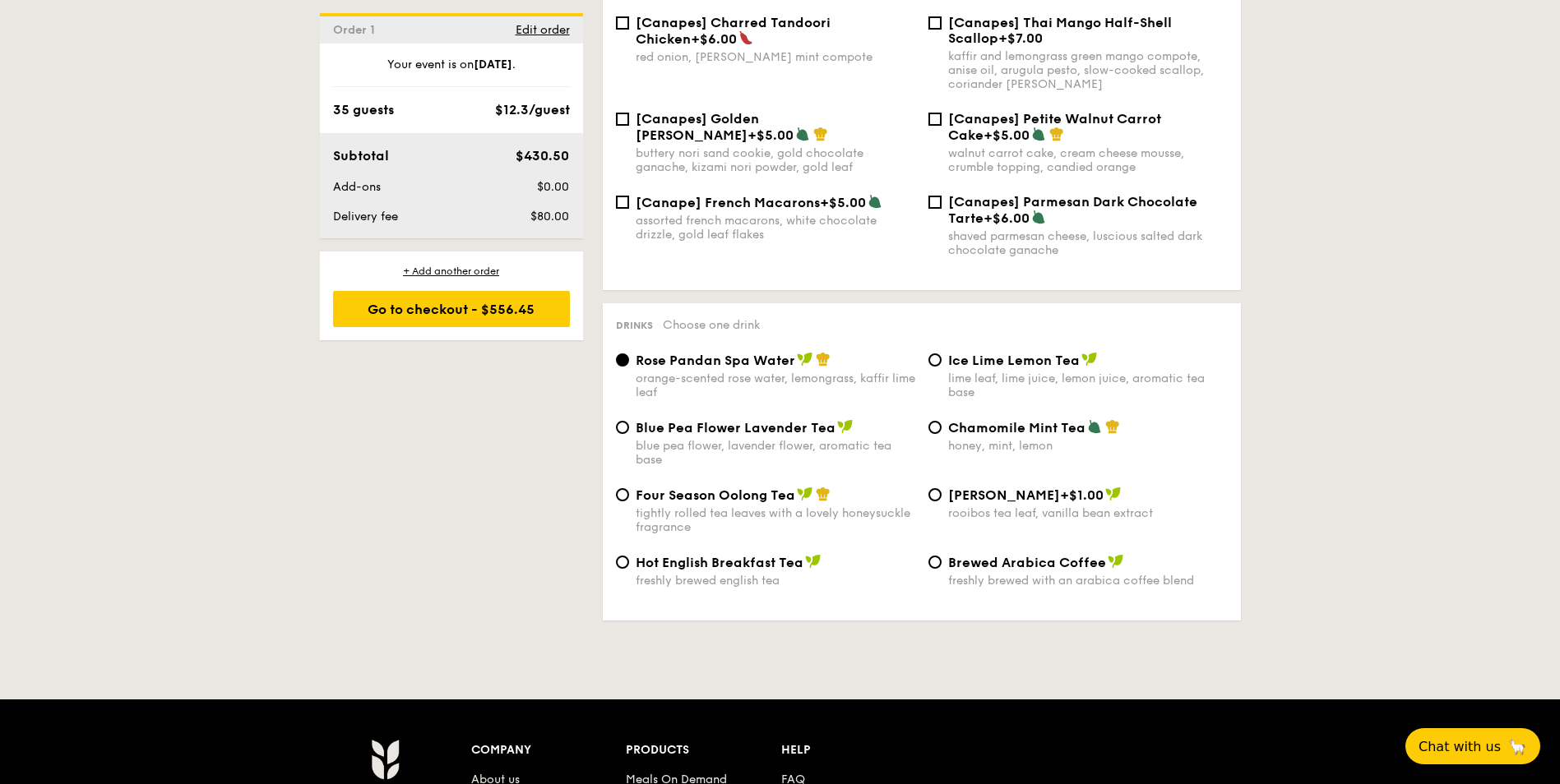
click at [731, 507] on div "tightly rolled tea leaves with a lovely honeysuckle fragrance" at bounding box center [775, 520] width 279 height 28
click at [629, 488] on input "Four Season Oolong Tea tightly rolled tea leaves with a lovely honeysuckle frag…" at bounding box center [622, 494] width 13 height 13
radio input "true"
click at [957, 352] on div "Ice Lime Lemon Tea lime leaf, lime juice, lemon juice, aromatic tea base" at bounding box center [1087, 375] width 279 height 48
click at [942, 353] on input "Ice Lime Lemon Tea lime leaf, lime juice, lemon juice, aromatic tea base" at bounding box center [935, 359] width 13 height 13
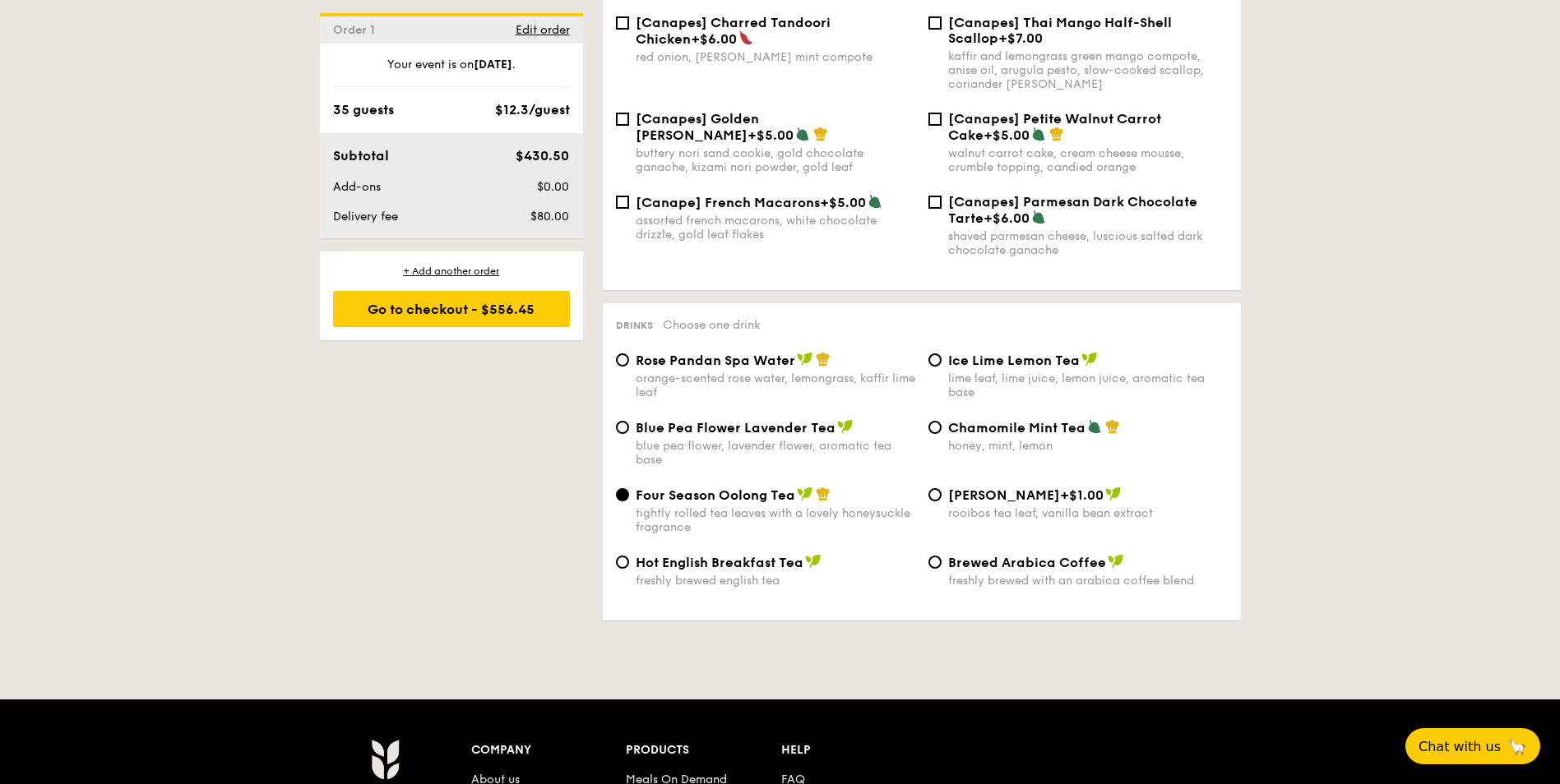
radio input "true"
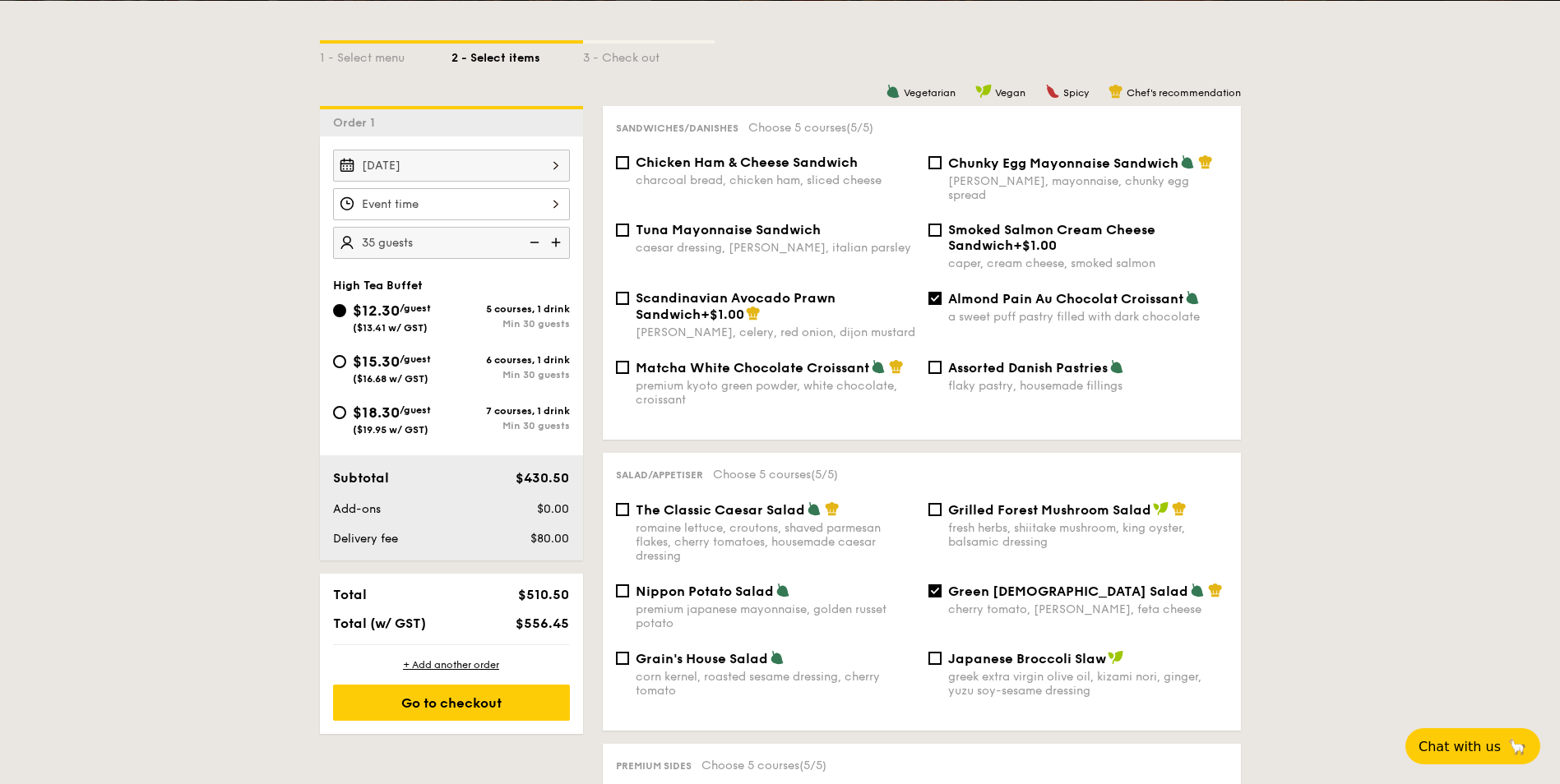
scroll to position [329, 0]
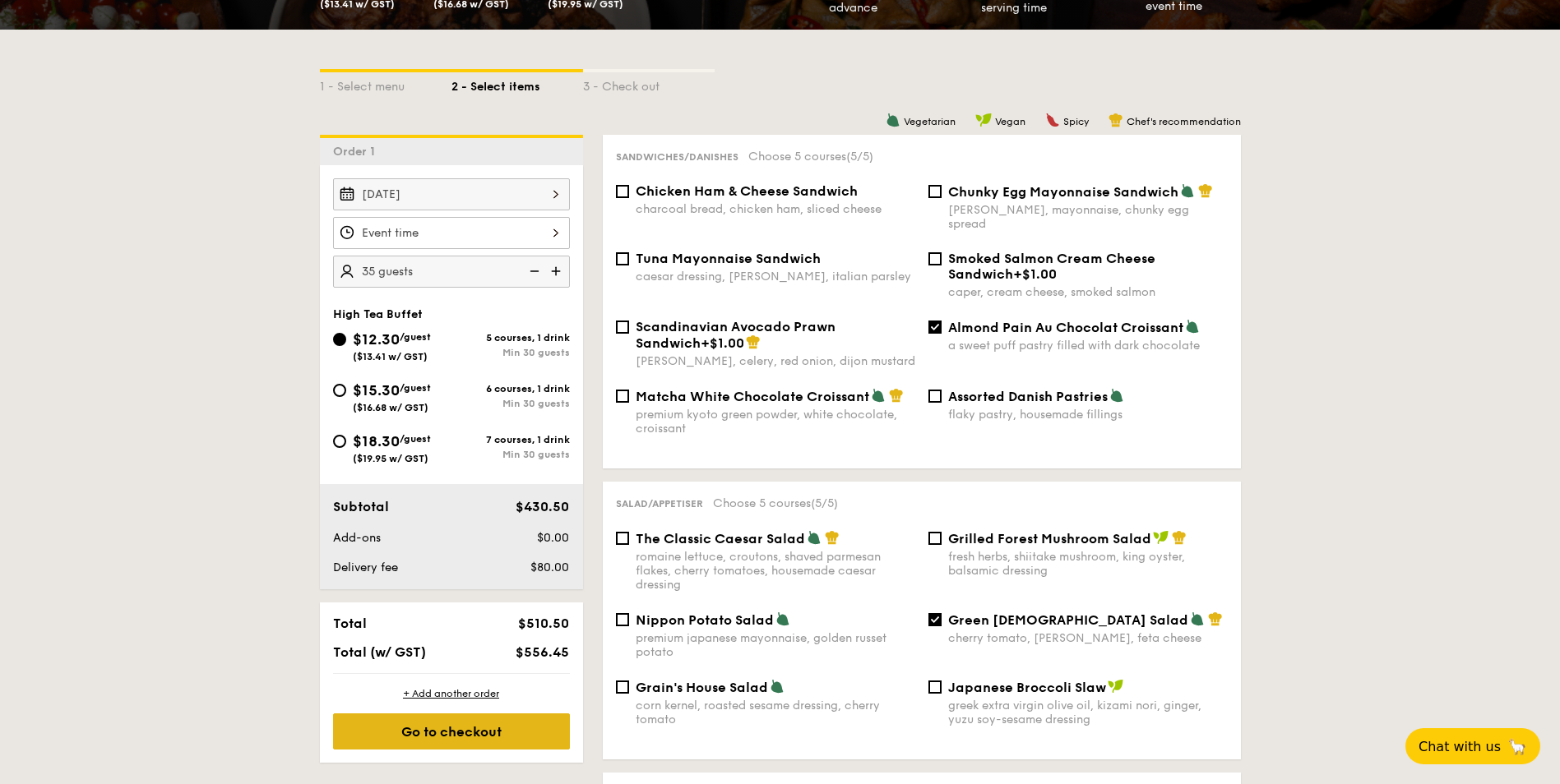
click at [459, 732] on div "Go to checkout" at bounding box center [451, 731] width 236 height 36
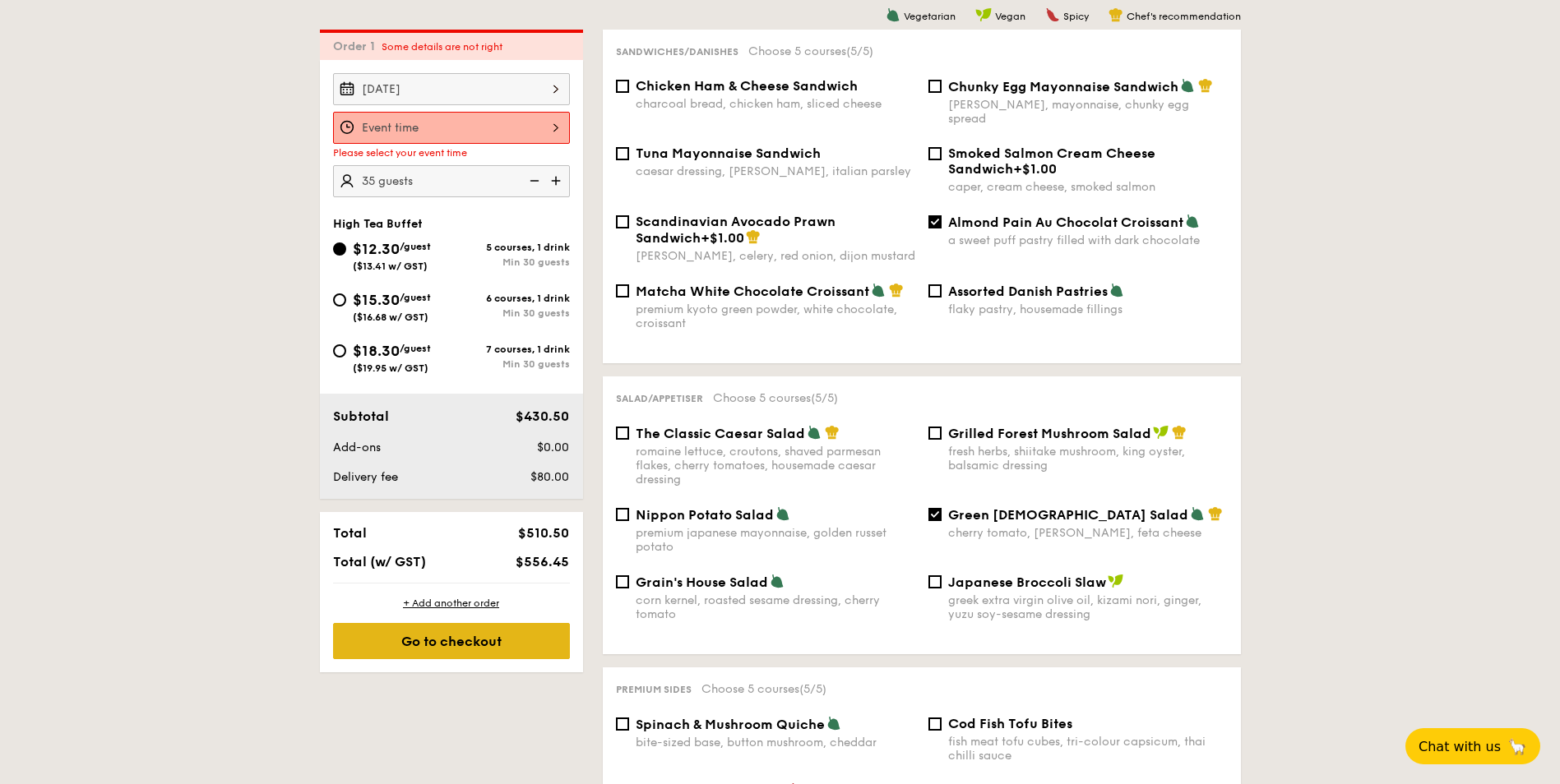
scroll to position [439, 0]
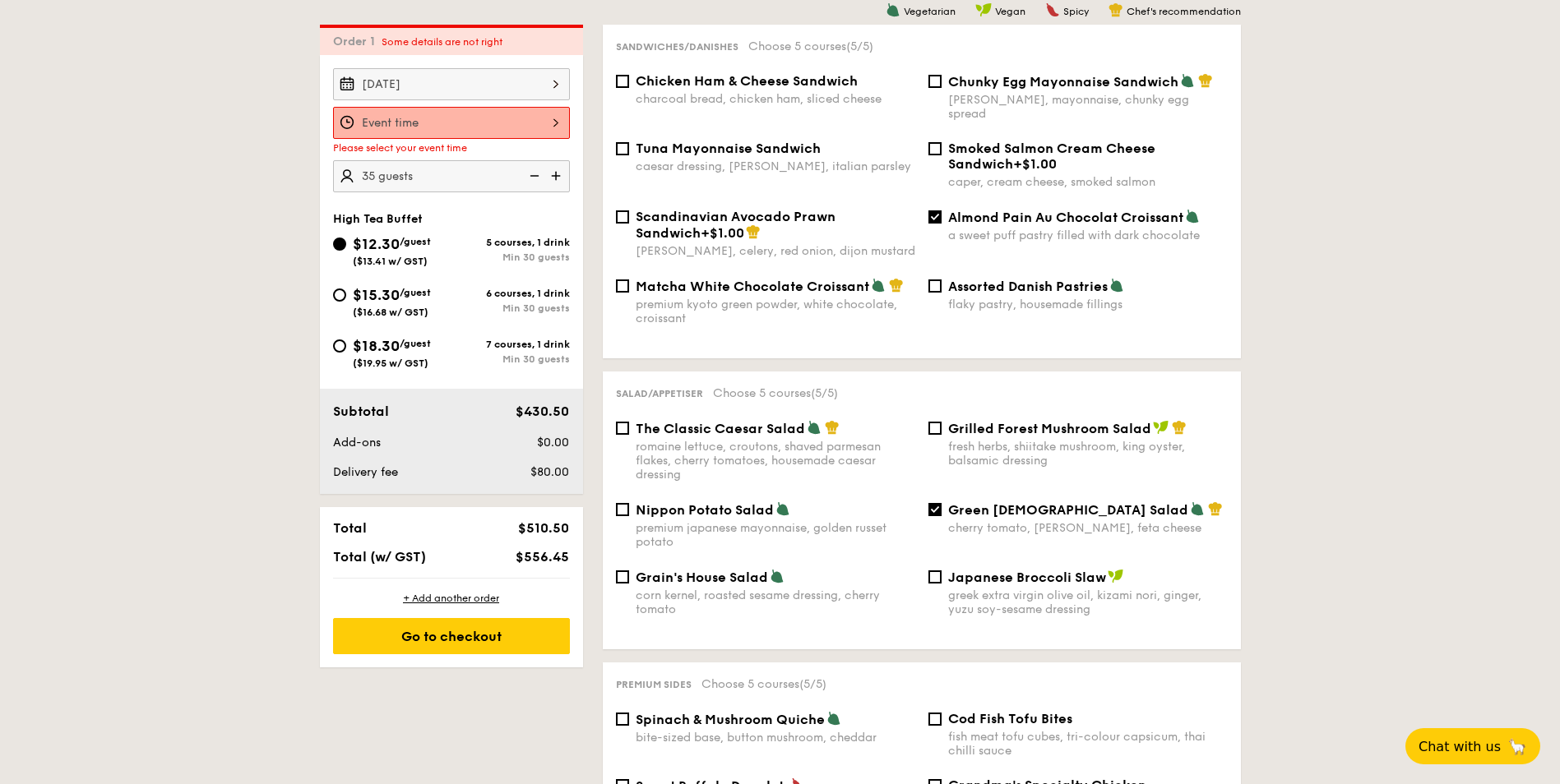
click at [488, 122] on div at bounding box center [451, 123] width 236 height 32
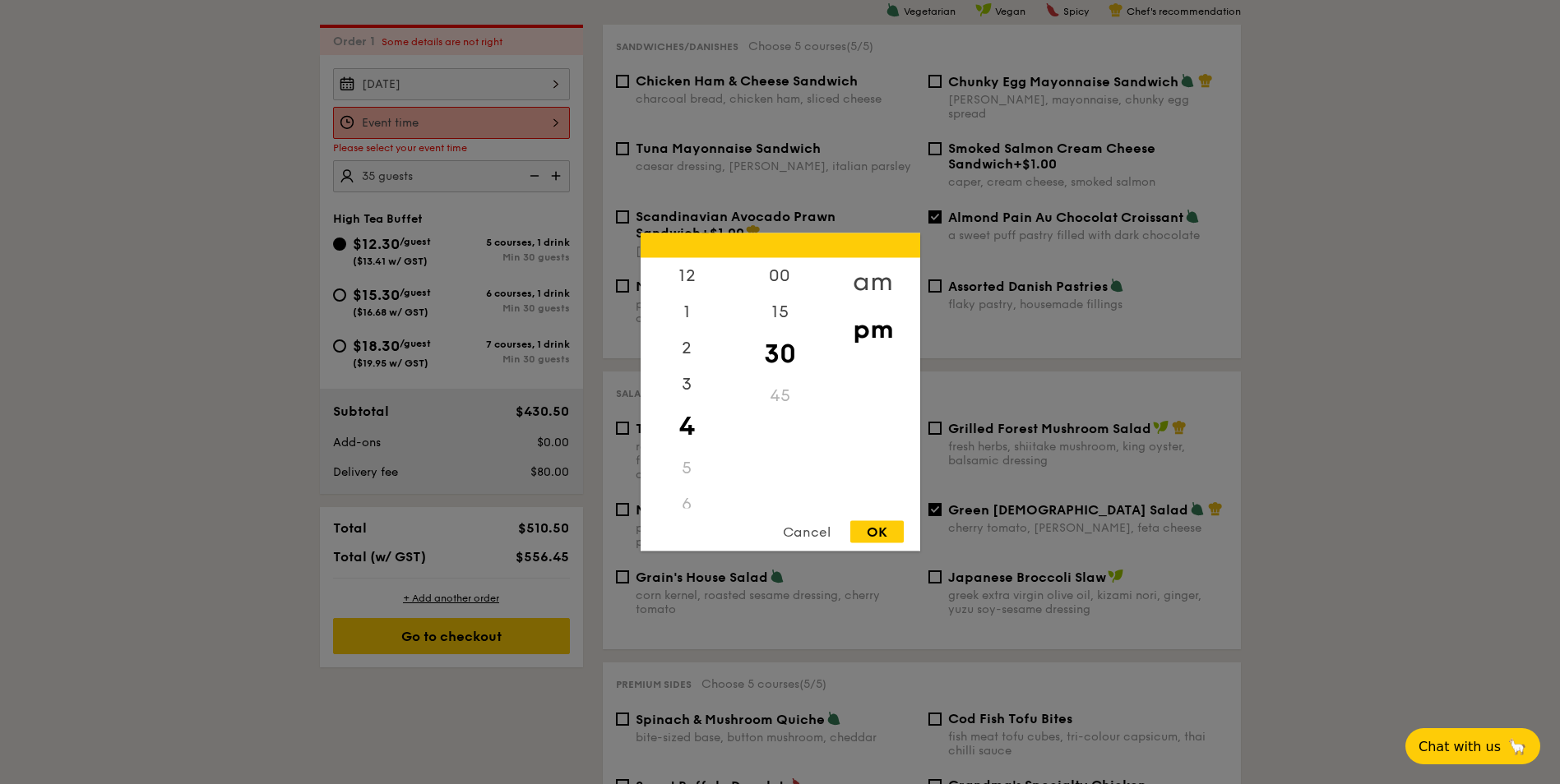
click at [864, 274] on div "am" at bounding box center [872, 281] width 93 height 48
click at [692, 454] on div "10" at bounding box center [687, 460] width 93 height 48
click at [874, 526] on div "OK" at bounding box center [876, 532] width 53 height 22
type input "10:30AM"
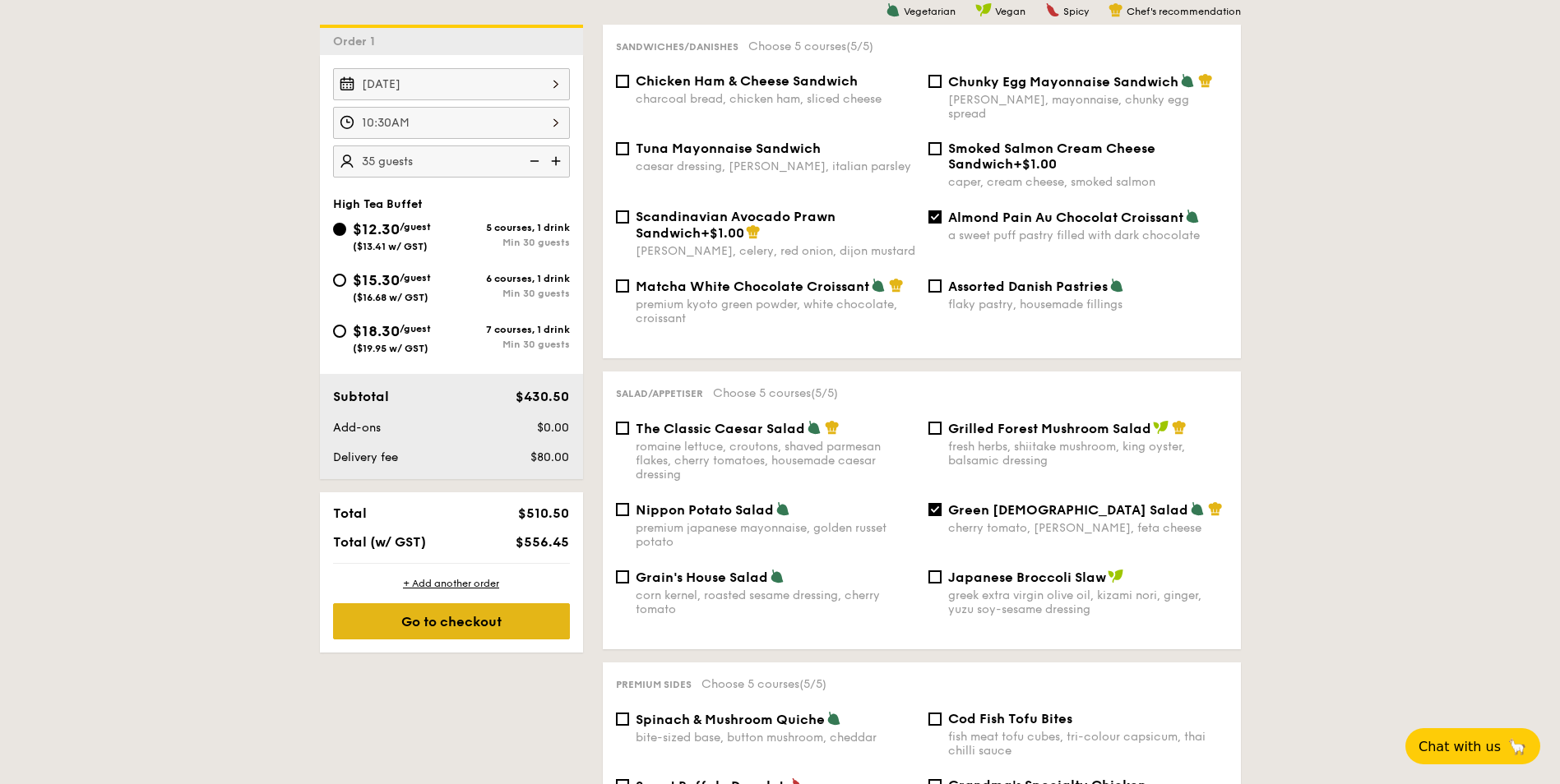
click at [459, 626] on div "Go to checkout" at bounding box center [451, 621] width 236 height 36
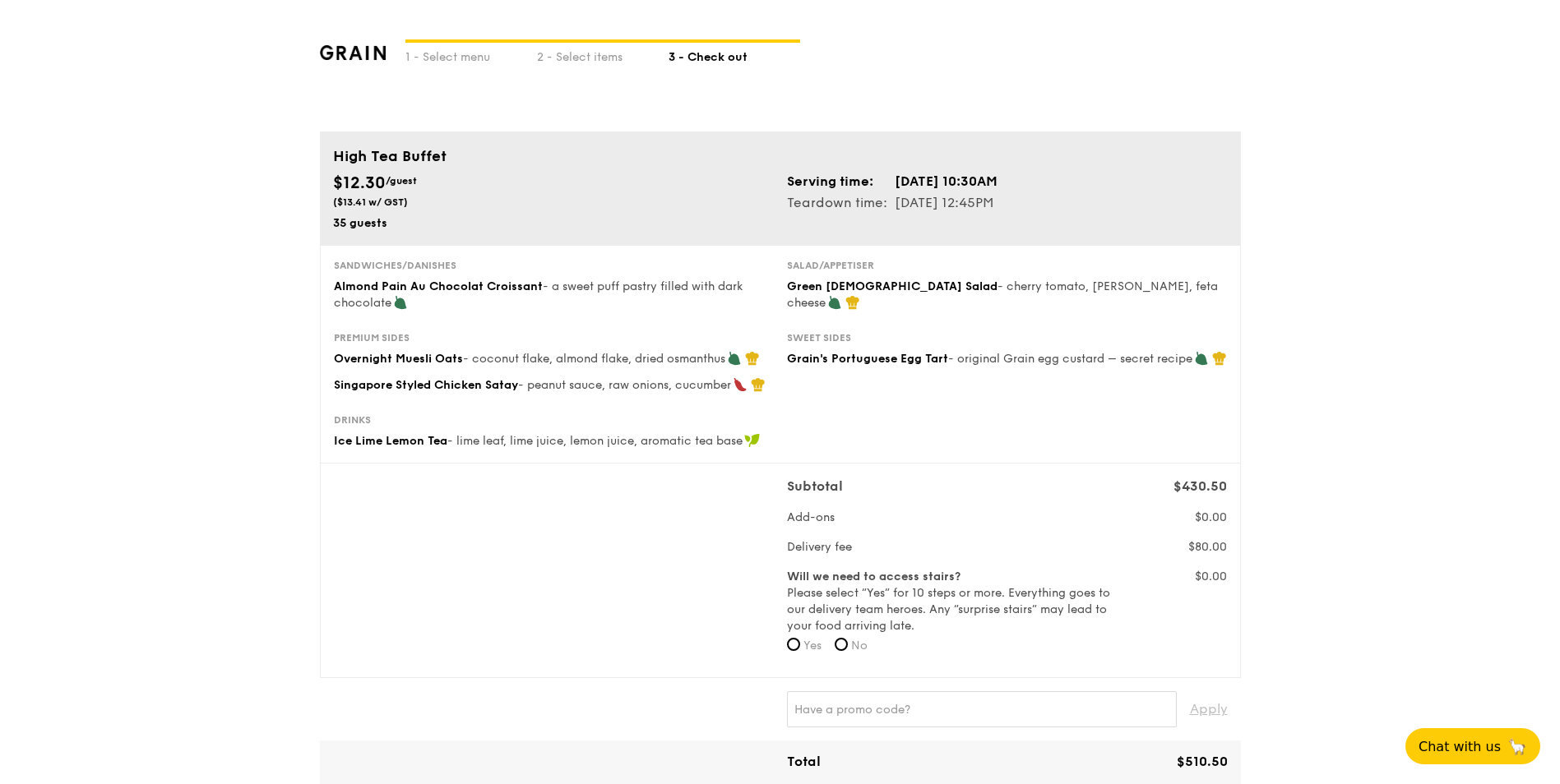
click at [409, 283] on span "Almond Pain Au Chocolat Croissant" at bounding box center [438, 286] width 208 height 14
drag, startPoint x: 332, startPoint y: 288, endPoint x: 539, endPoint y: 294, distance: 207.1
click at [539, 294] on div "Sandwiches/Danishes Almond Pain Au Chocolat Croissant - a sweet puff pastry fil…" at bounding box center [554, 285] width 453 height 53
copy span "Almond Pain Au Chocolat Croissant"
click at [545, 343] on div "Premium sides" at bounding box center [553, 338] width 439 height 13
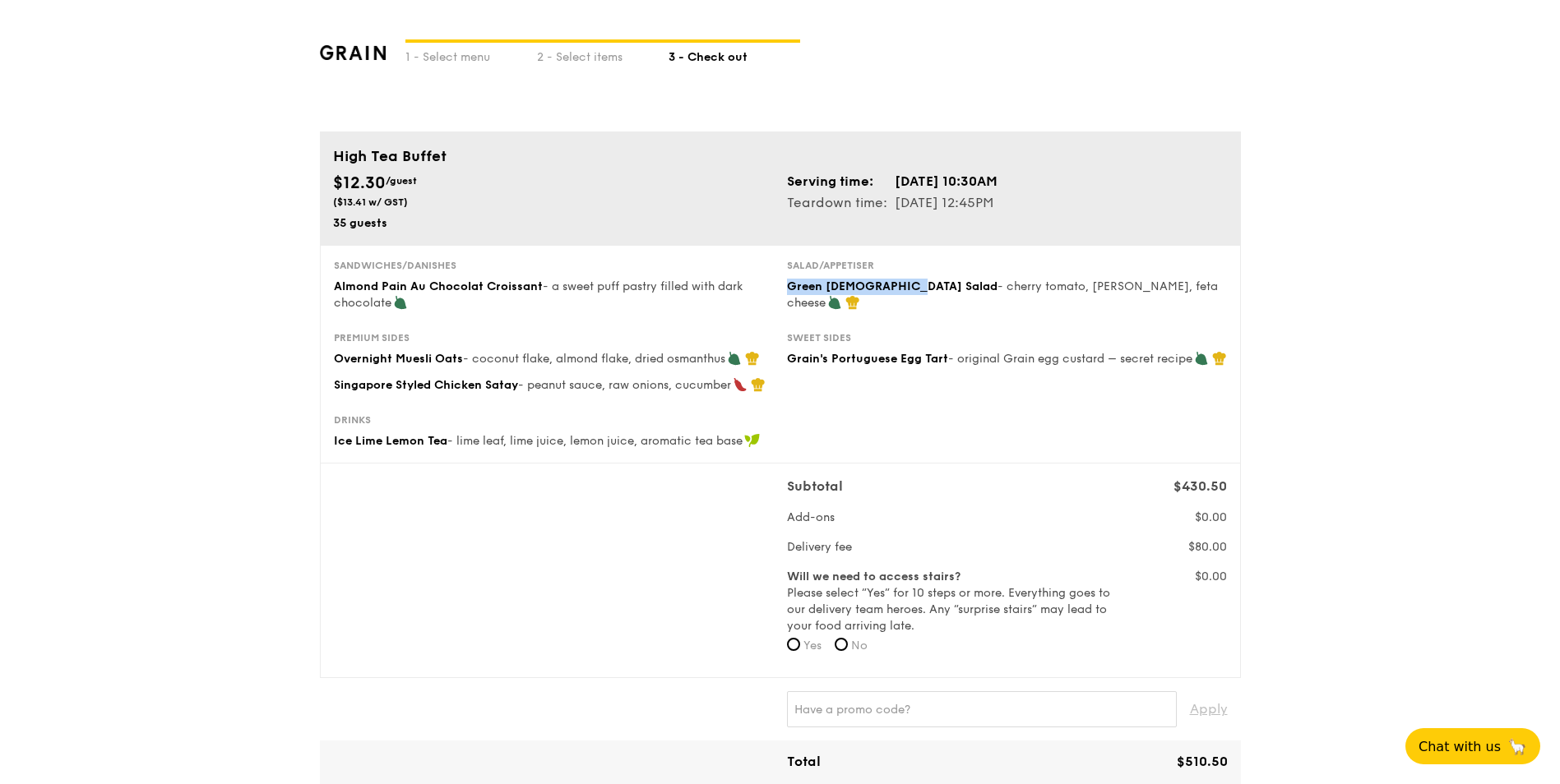
drag, startPoint x: 787, startPoint y: 286, endPoint x: 909, endPoint y: 294, distance: 122.3
click at [909, 294] on div "Green Goddess Salad - cherry tomato, [PERSON_NAME], feta cheese" at bounding box center [1006, 295] width 439 height 33
copy span "Green [DEMOGRAPHIC_DATA] Salad"
click at [339, 366] on div "Overnight Muesli Oats - coconut flake, almond flake, dried osmanthus" at bounding box center [553, 359] width 439 height 16
drag, startPoint x: 334, startPoint y: 357, endPoint x: 460, endPoint y: 359, distance: 126.0
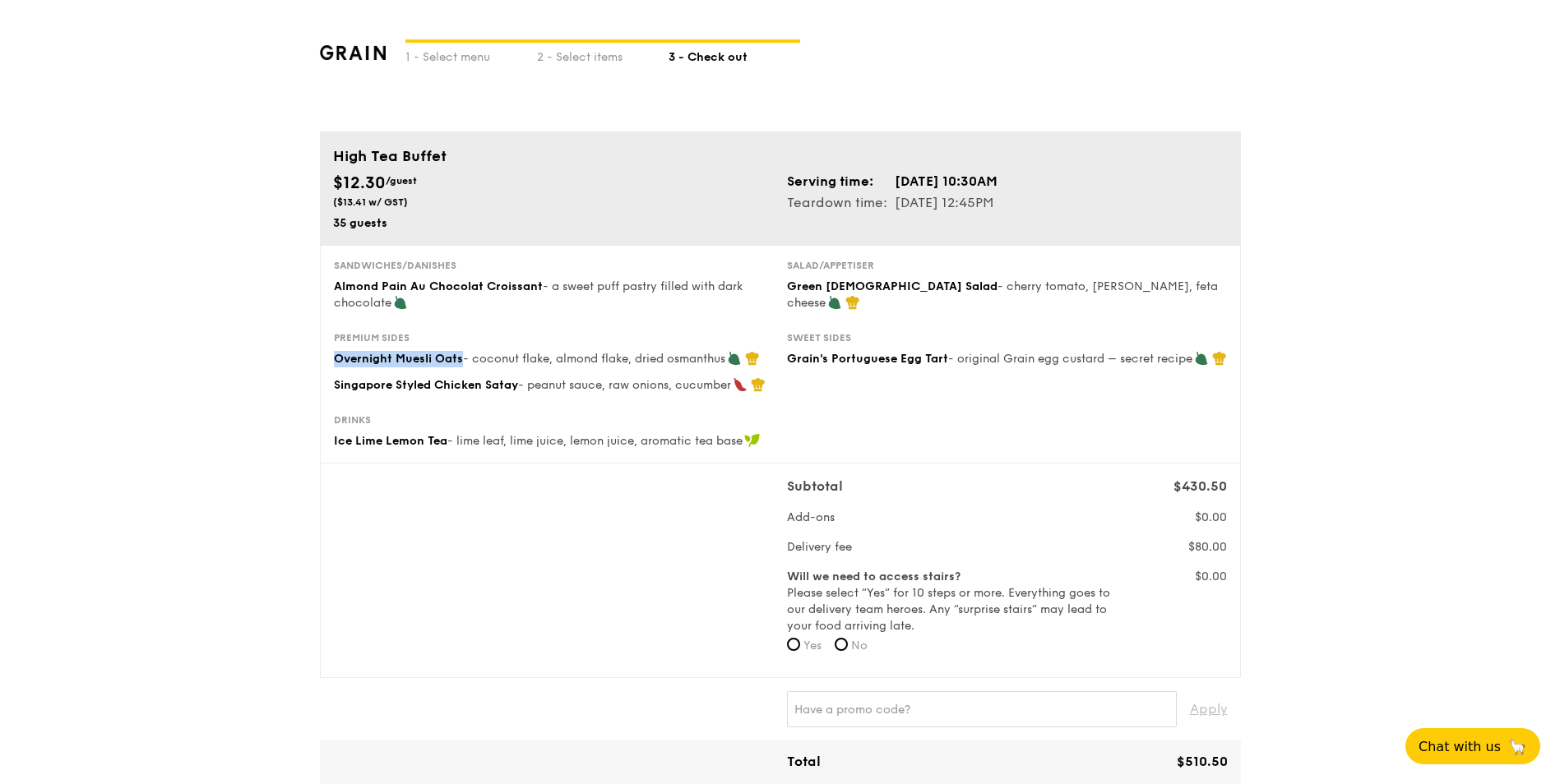
click at [460, 359] on span "Overnight Muesli Oats" at bounding box center [398, 359] width 129 height 14
copy span "Overnight Muesli Oats"
click at [340, 382] on span "Singapore Styled Chicken Satay" at bounding box center [425, 385] width 184 height 14
drag, startPoint x: 340, startPoint y: 382, endPoint x: 517, endPoint y: 383, distance: 177.0
click at [517, 383] on div "Premium sides Overnight Muesli Oats - coconut flake, almond flake, dried osmant…" at bounding box center [554, 363] width 453 height 63
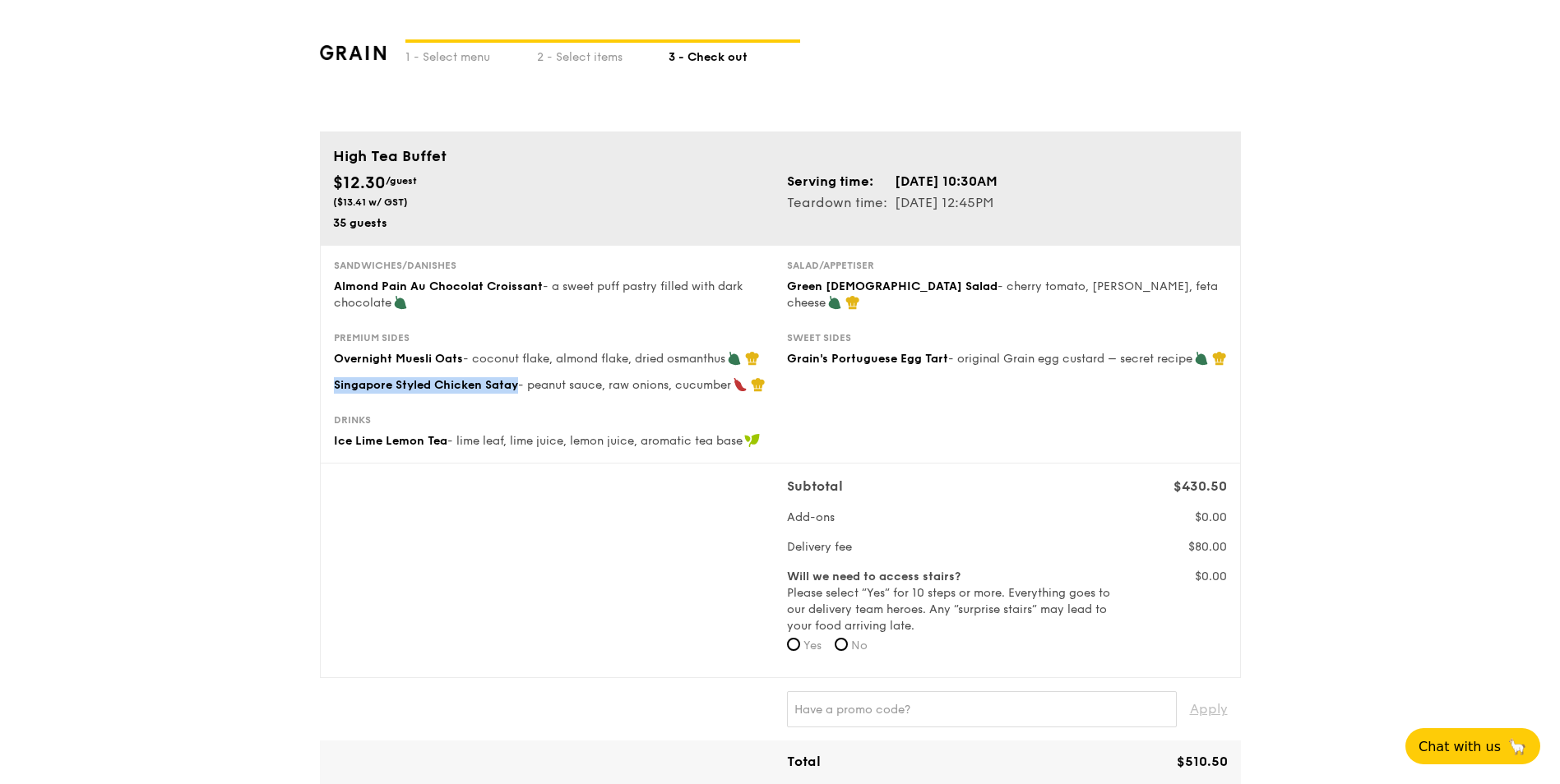
copy span "Singapore Styled Chicken Satay"
click at [784, 350] on div "Sweet sides Grain's Portuguese Egg Tart - original Grain egg custard – secret r…" at bounding box center [1006, 349] width 453 height 36
drag, startPoint x: 787, startPoint y: 359, endPoint x: 944, endPoint y: 360, distance: 157.0
click at [944, 360] on div "Grain's Portuguese Egg Tart - original Grain egg custard – secret recipe" at bounding box center [1006, 359] width 439 height 16
copy span "Grain's Portuguese Egg Tart"
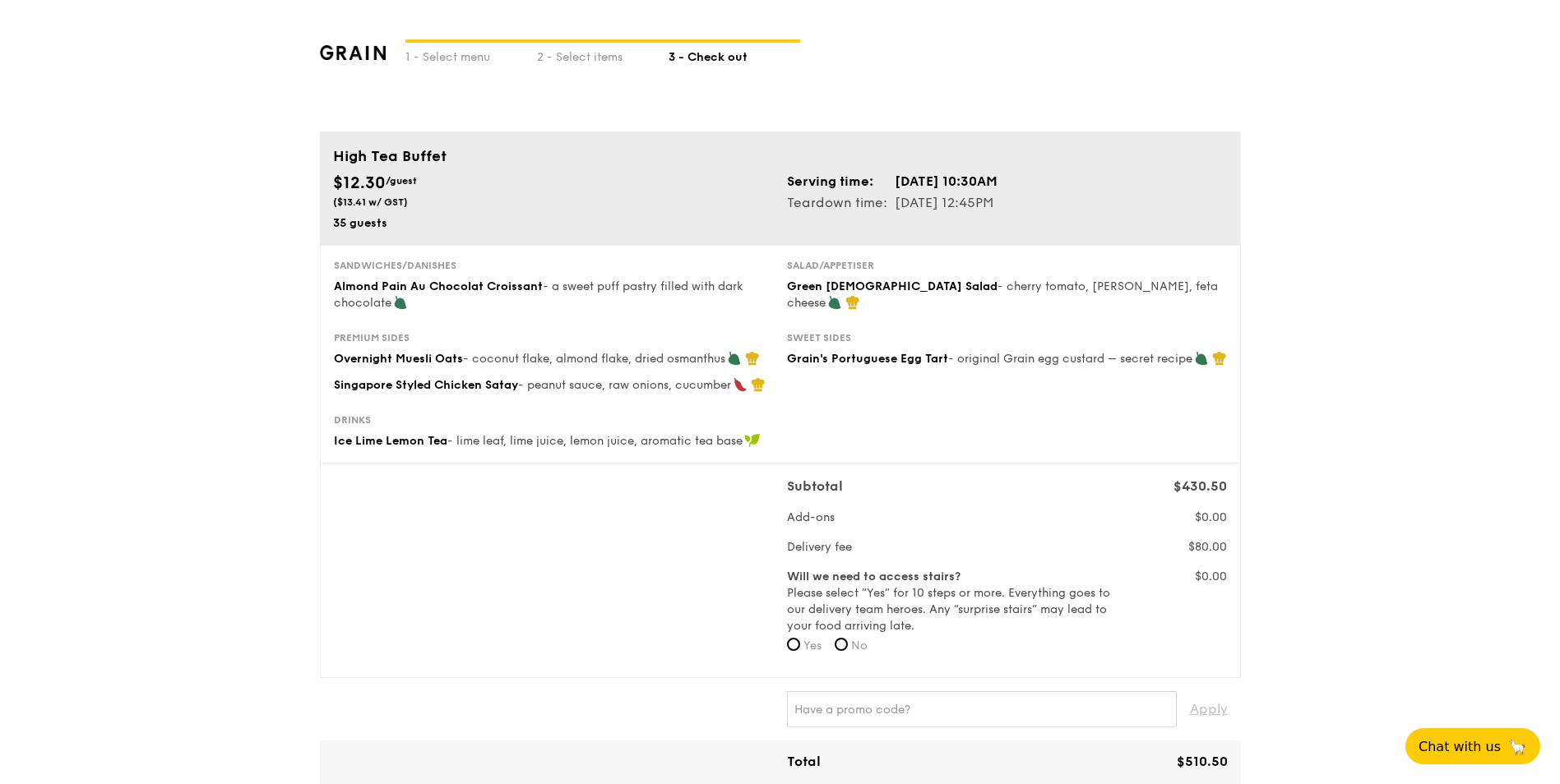
click at [324, 438] on div "Sandwiches/Danishes Almond Pain Au Chocolat Croissant - a sweet puff pastry fil…" at bounding box center [780, 354] width 921 height 218
drag, startPoint x: 333, startPoint y: 439, endPoint x: 443, endPoint y: 440, distance: 110.0
click at [443, 440] on span "Ice Lime Lemon Tea" at bounding box center [390, 441] width 113 height 14
copy span "Ice Lime Lemon Tea"
